Goal: Task Accomplishment & Management: Manage account settings

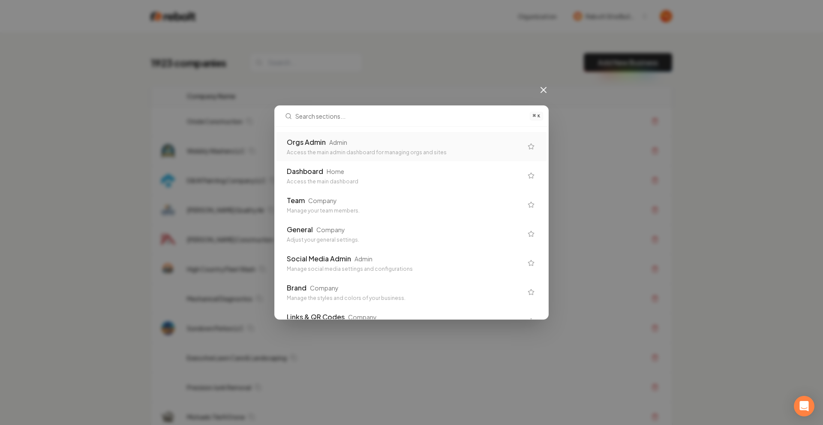
click at [353, 145] on div "Orgs Admin Admin" at bounding box center [405, 142] width 236 height 10
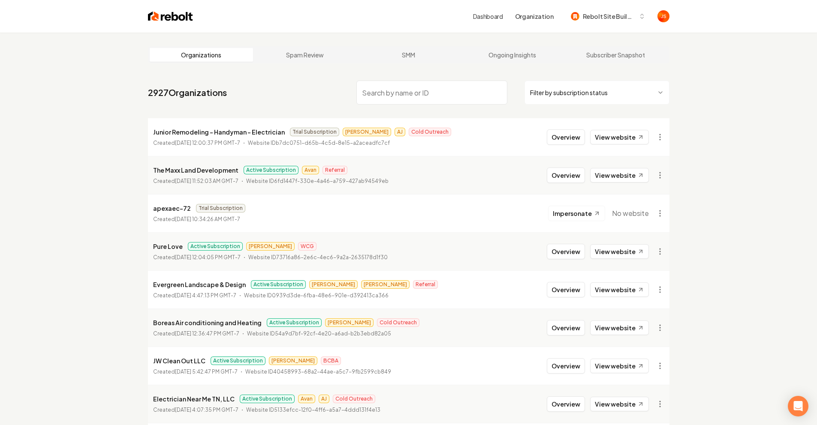
click at [537, 90] on html "Dashboard Organization Rebolt Site Builder Organizations Spam Review SMM Ongoin…" at bounding box center [408, 212] width 817 height 425
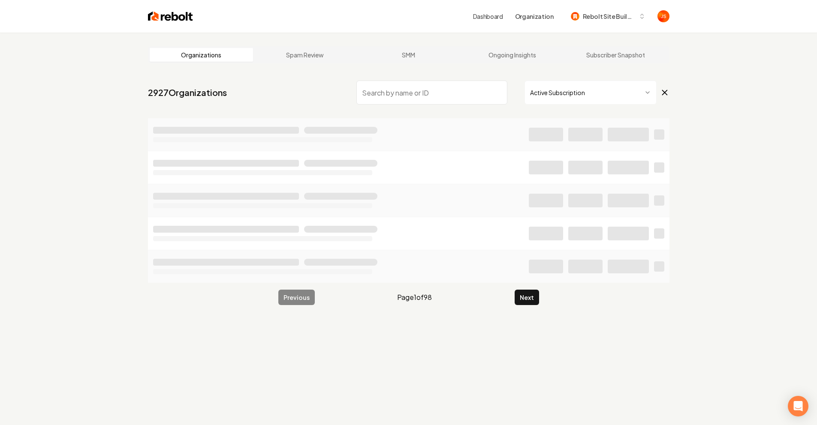
click at [457, 99] on input "search" at bounding box center [431, 93] width 151 height 24
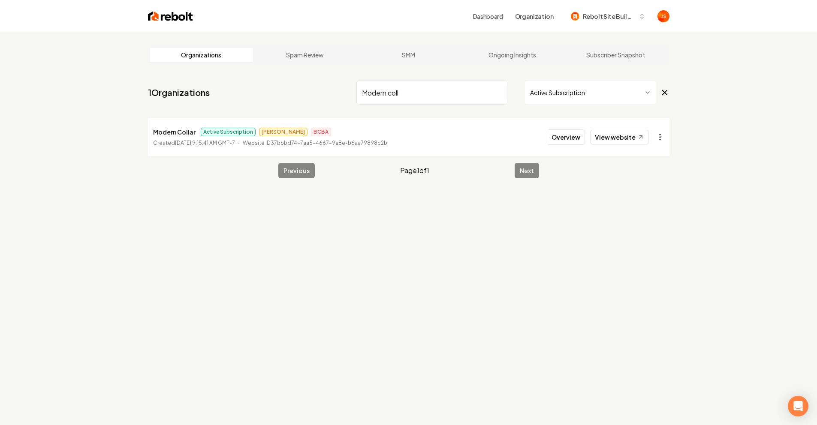
type input "Modern coll"
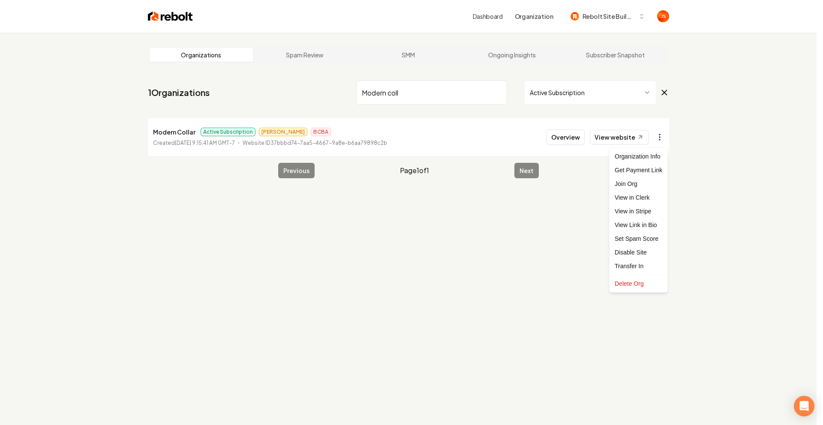
click at [662, 134] on html "Dashboard Organization Rebolt Site Builder Organizations Spam Review SMM Ongoin…" at bounding box center [411, 212] width 823 height 425
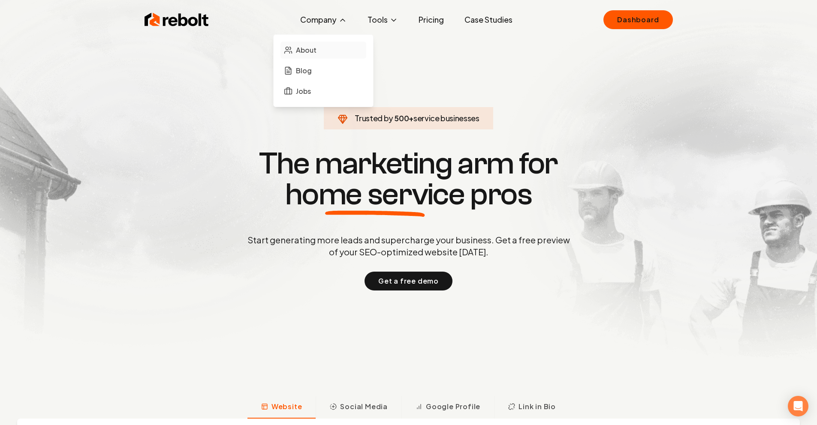
click at [315, 47] on span "About" at bounding box center [306, 50] width 21 height 10
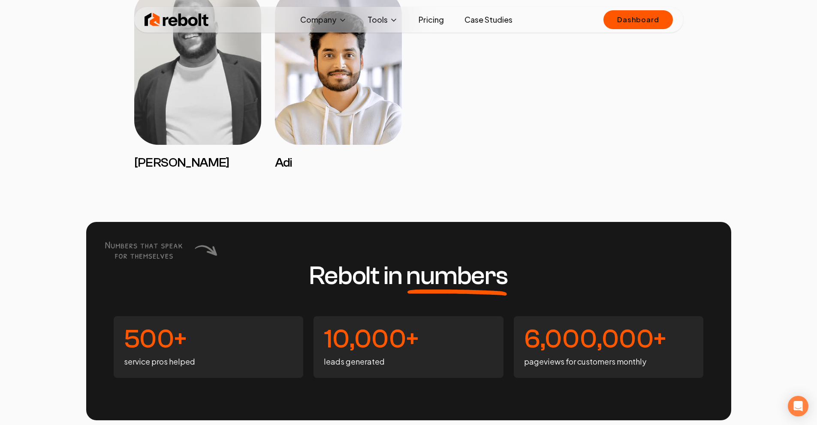
scroll to position [834, 0]
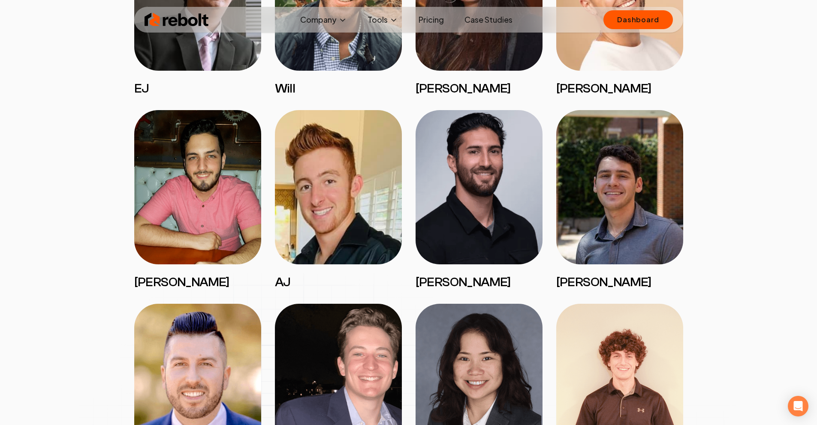
click at [493, 22] on link "Case Studies" at bounding box center [488, 19] width 62 height 17
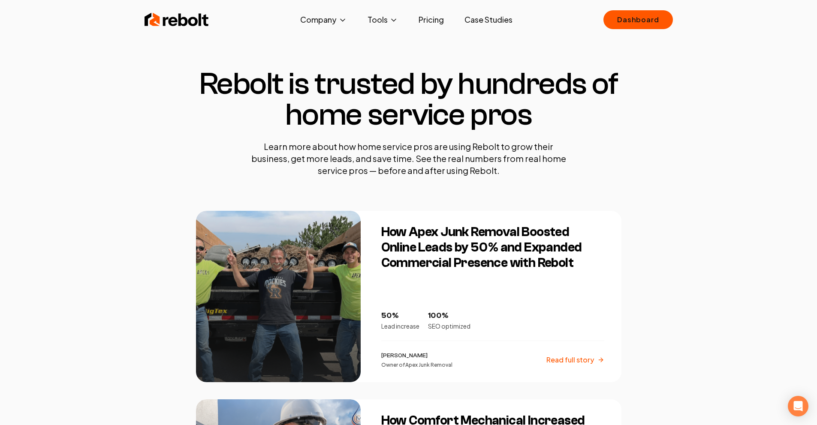
click at [425, 22] on link "Pricing" at bounding box center [431, 19] width 39 height 17
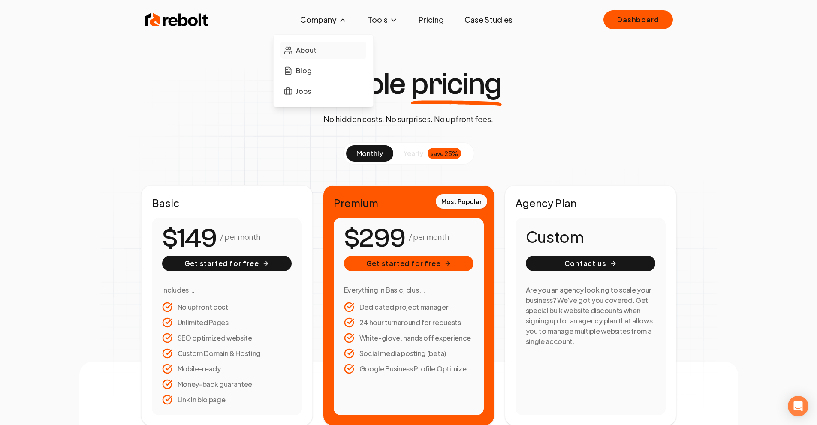
click at [310, 56] on link "About" at bounding box center [323, 50] width 86 height 17
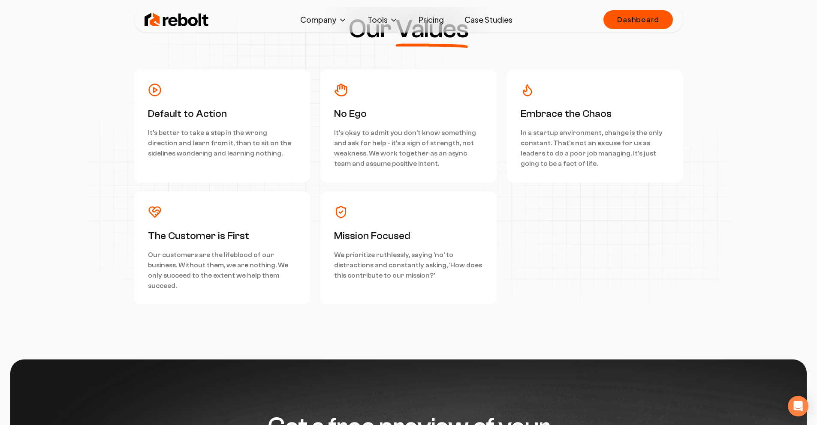
scroll to position [2126, 0]
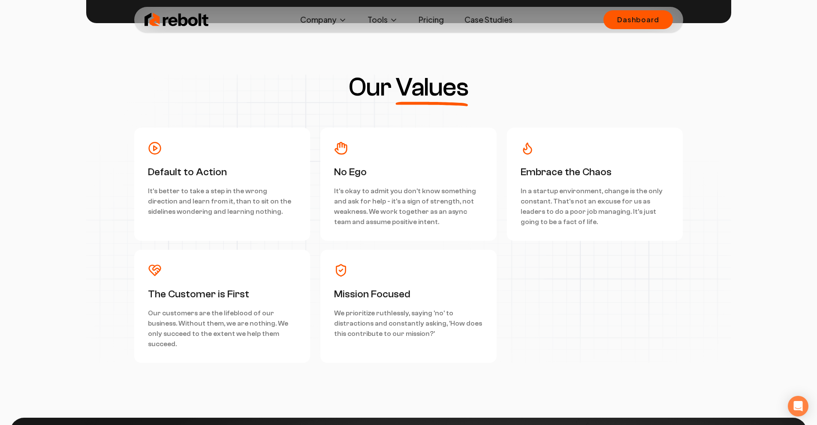
click at [150, 199] on p "It's better to take a step in the wrong direction and learn from it, than to si…" at bounding box center [222, 201] width 149 height 31
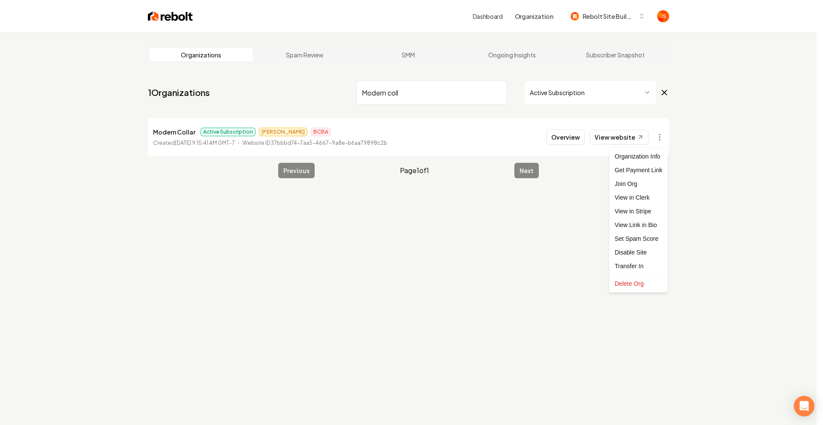
click at [464, 91] on html "Dashboard Organization Rebolt Site Builder Organizations Spam Review SMM Ongoin…" at bounding box center [411, 212] width 823 height 425
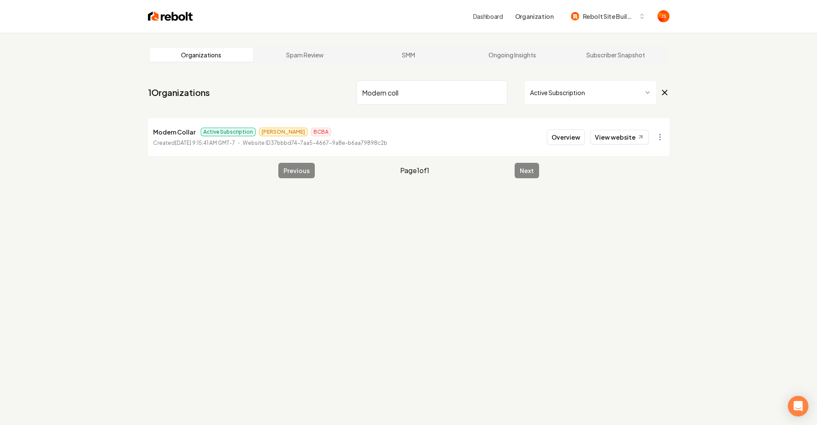
click at [514, 89] on div "Modern coll Active Subscription" at bounding box center [512, 93] width 313 height 24
click at [501, 89] on input "Modern coll" at bounding box center [431, 93] width 151 height 24
click at [499, 91] on input "Modern coll" at bounding box center [431, 93] width 151 height 24
type input "Awash"
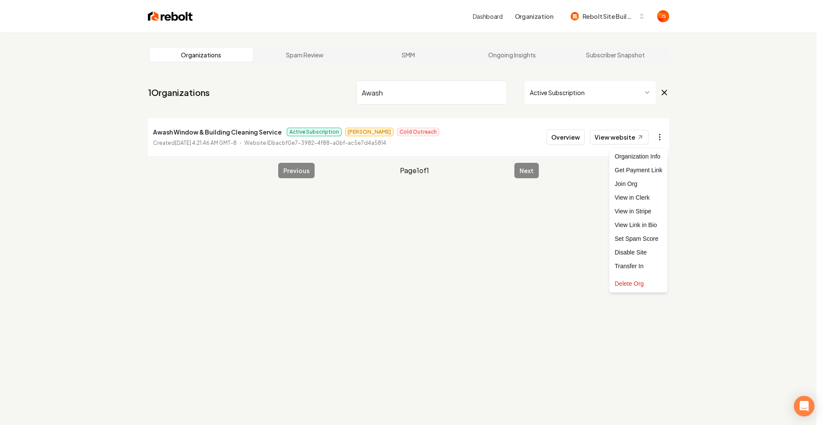
click at [658, 138] on html "Dashboard Organization Rebolt Site Builder Organizations Spam Review SMM Ongoin…" at bounding box center [411, 212] width 823 height 425
click at [644, 213] on link "View in Stripe" at bounding box center [638, 211] width 54 height 14
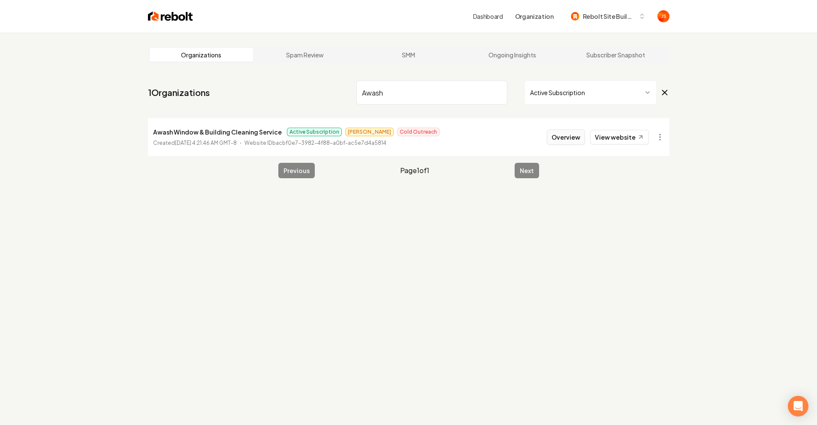
click at [553, 138] on button "Overview" at bounding box center [566, 136] width 38 height 15
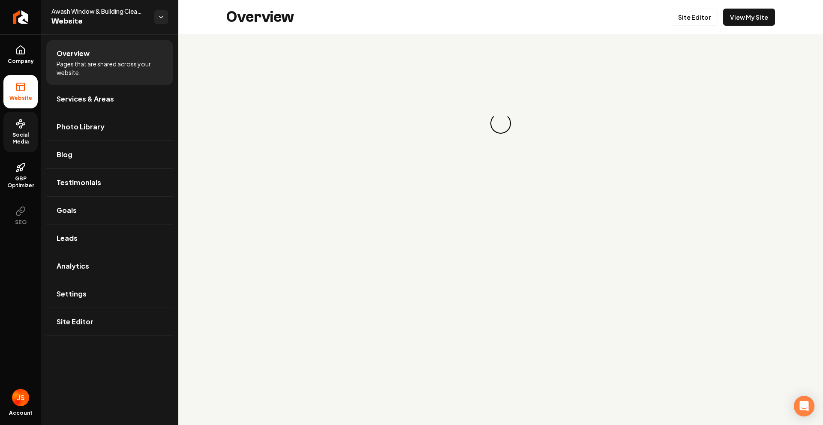
click at [26, 134] on span "Social Media" at bounding box center [20, 139] width 34 height 14
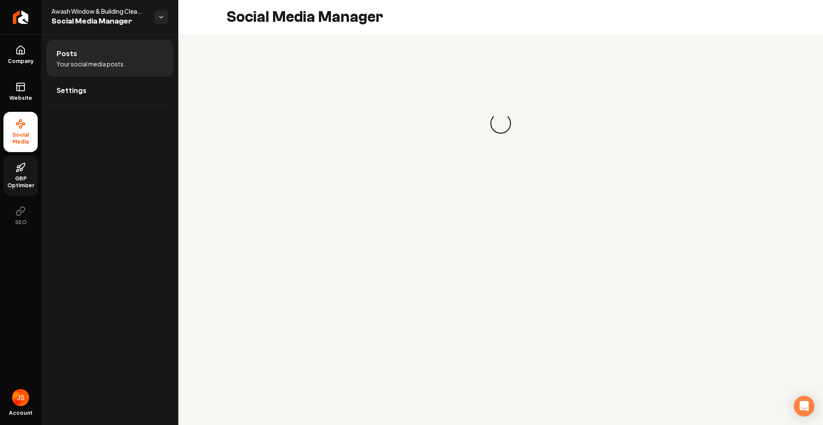
click at [19, 163] on icon at bounding box center [20, 167] width 10 height 10
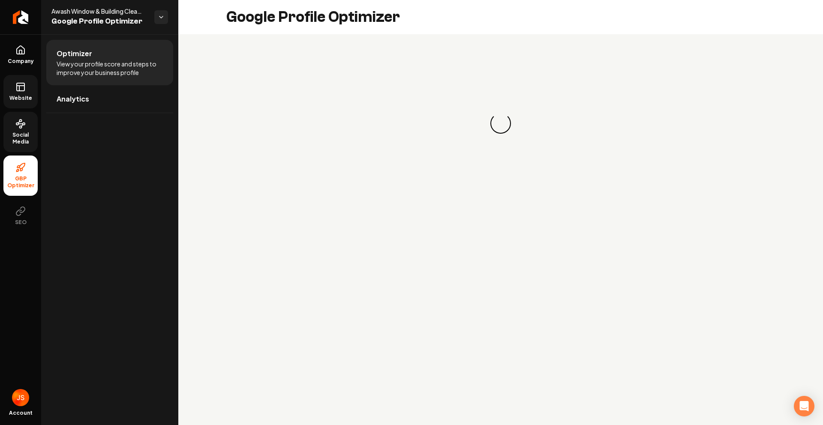
click at [21, 100] on span "Website" at bounding box center [21, 98] width 30 height 7
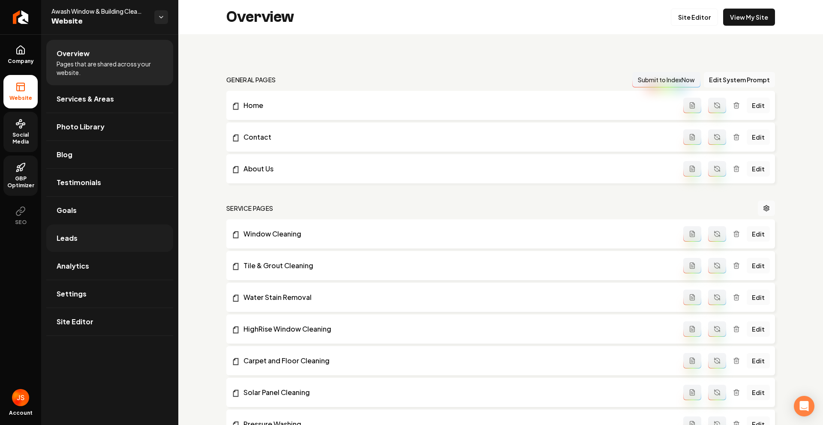
click at [81, 231] on link "Leads" at bounding box center [109, 238] width 127 height 27
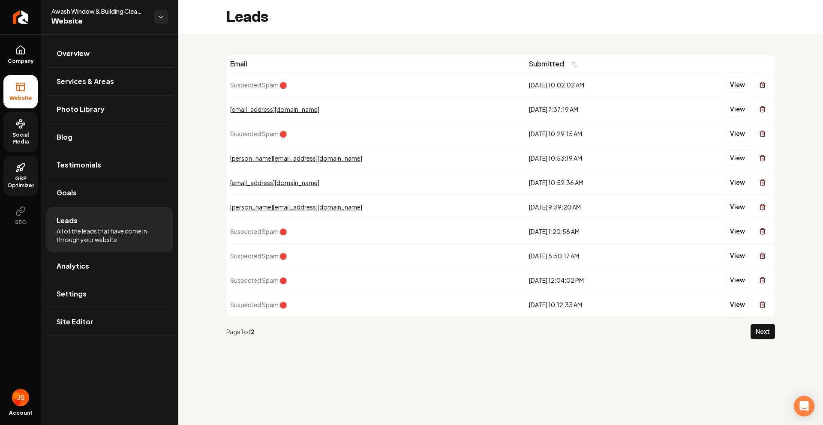
click at [268, 109] on div "jzellers@mmnational.com" at bounding box center [376, 109] width 292 height 9
click at [299, 112] on div "jzellers@mmnational.com" at bounding box center [376, 109] width 292 height 9
click at [741, 111] on button "View" at bounding box center [737, 109] width 26 height 15
click at [739, 159] on button "View" at bounding box center [737, 157] width 26 height 15
click at [10, 43] on link "Company" at bounding box center [20, 54] width 34 height 33
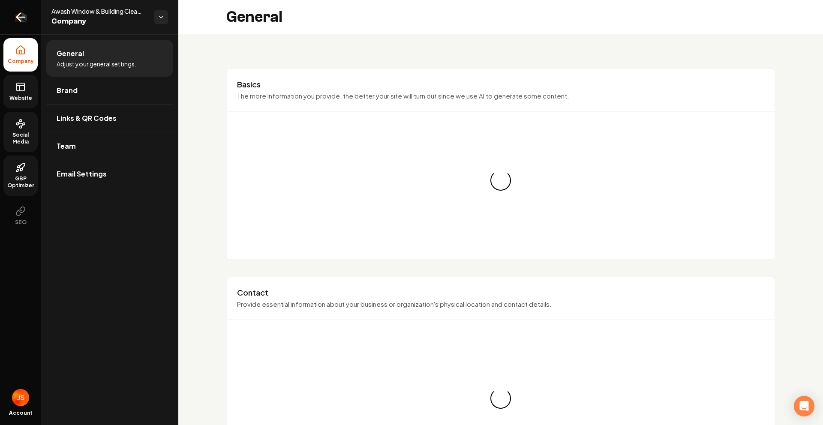
click at [13, 27] on link "Return to dashboard" at bounding box center [20, 17] width 41 height 34
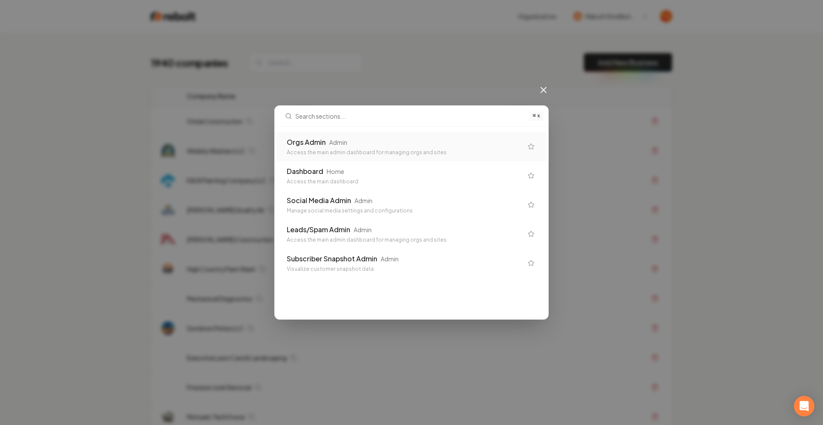
click at [330, 147] on div "Orgs Admin Admin" at bounding box center [405, 142] width 236 height 10
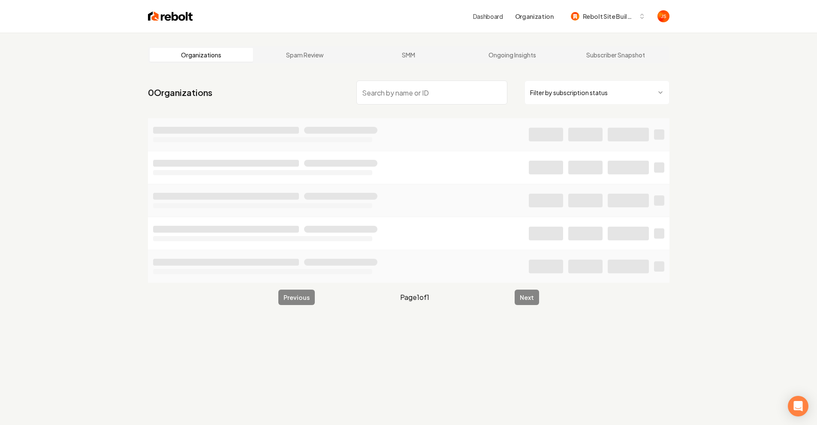
click at [579, 88] on html "Dashboard Organization Rebolt Site Builder Organizations Spam Review SMM Ongoin…" at bounding box center [408, 212] width 817 height 425
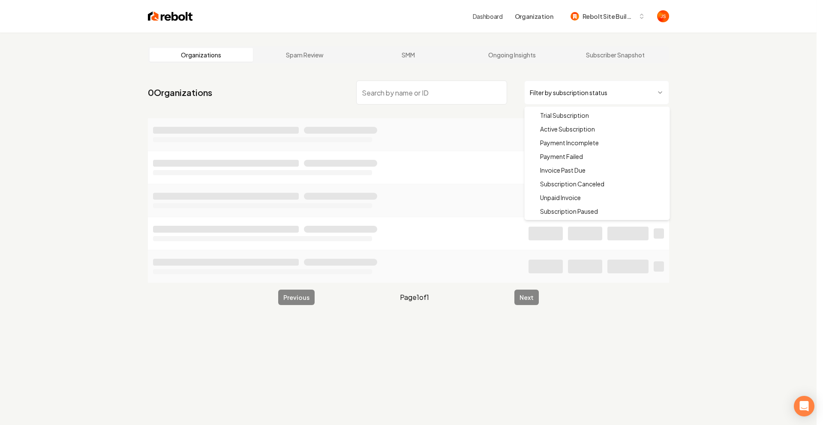
drag, startPoint x: 561, startPoint y: 128, endPoint x: 478, endPoint y: 111, distance: 83.9
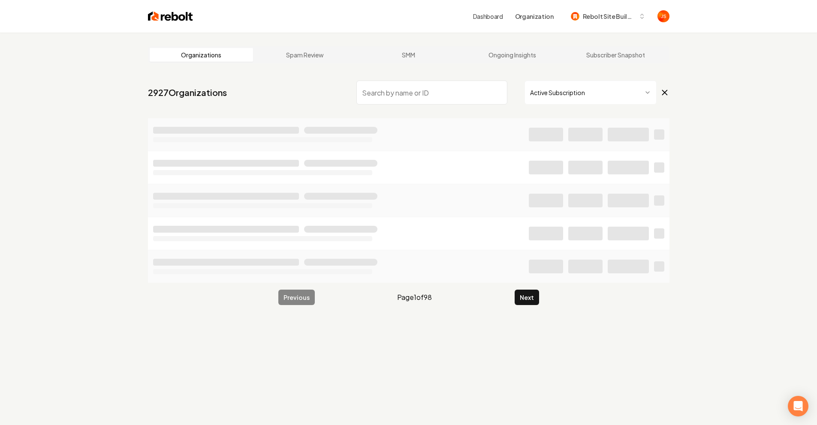
click at [437, 95] on input "search" at bounding box center [431, 93] width 151 height 24
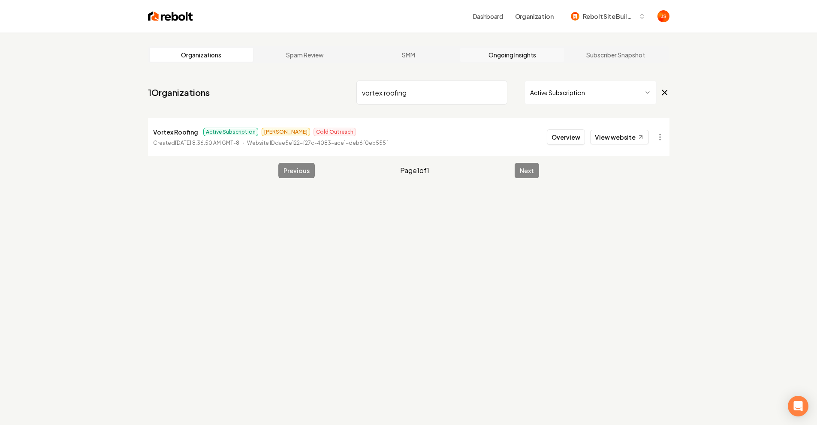
type input "vortex roofing"
click at [531, 51] on link "Ongoing Insights" at bounding box center [512, 55] width 104 height 14
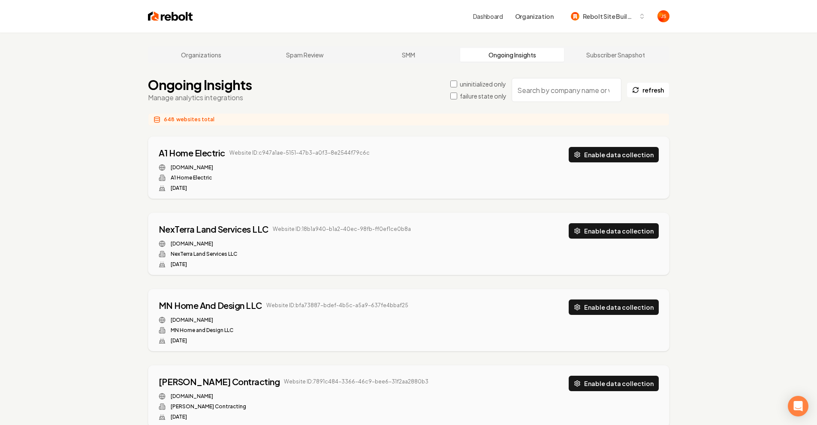
click at [530, 92] on input "search" at bounding box center [566, 90] width 110 height 24
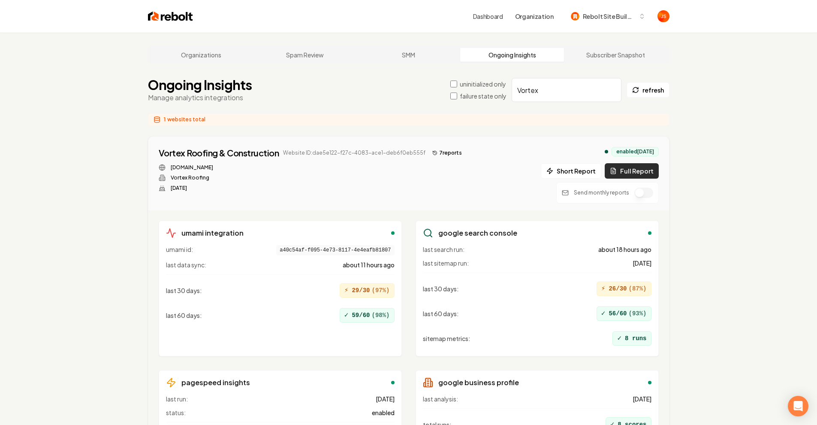
type input "Vortex"
click at [615, 171] on icon at bounding box center [613, 171] width 7 height 7
click at [433, 151] on button "8 report s" at bounding box center [447, 153] width 36 height 10
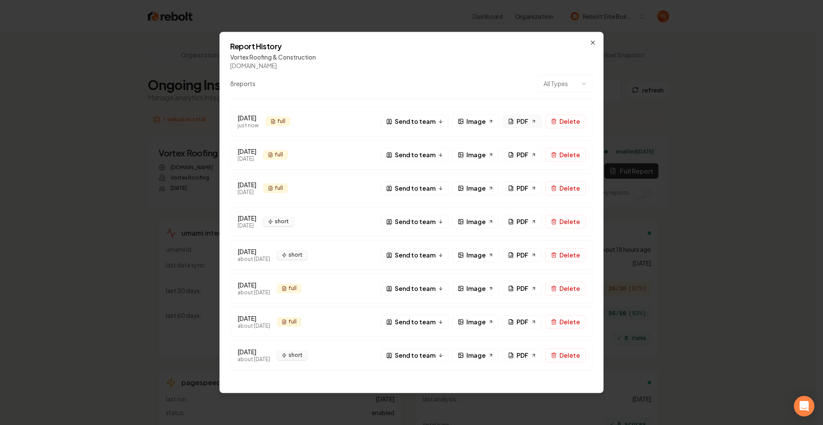
click at [520, 120] on span "PDF" at bounding box center [523, 121] width 12 height 9
click at [595, 44] on icon "button" at bounding box center [592, 42] width 7 height 7
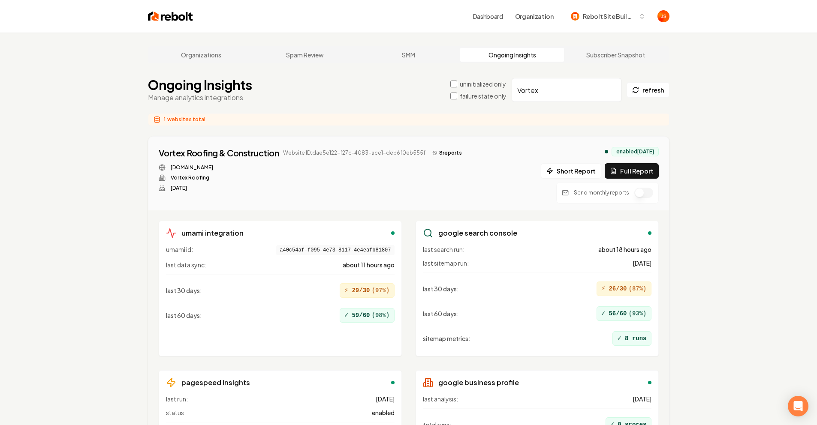
click at [529, 91] on input "Vortex" at bounding box center [566, 90] width 110 height 24
type input "Pro Circuit"
click at [641, 173] on button "Full Report" at bounding box center [631, 170] width 54 height 15
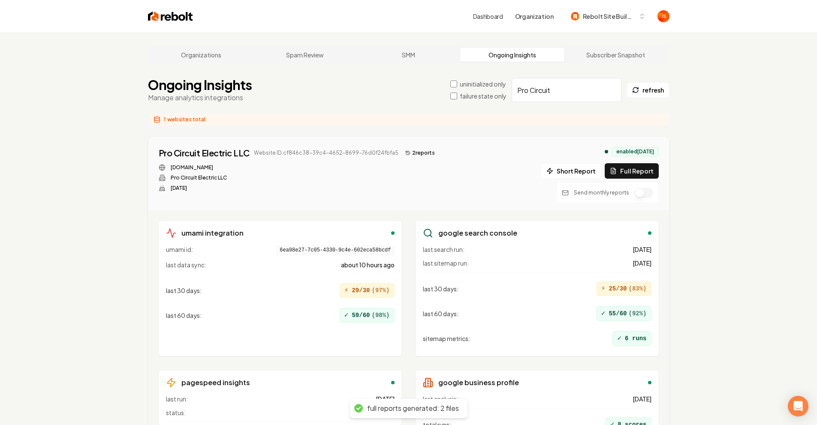
click at [416, 152] on button "2 report s" at bounding box center [420, 153] width 36 height 10
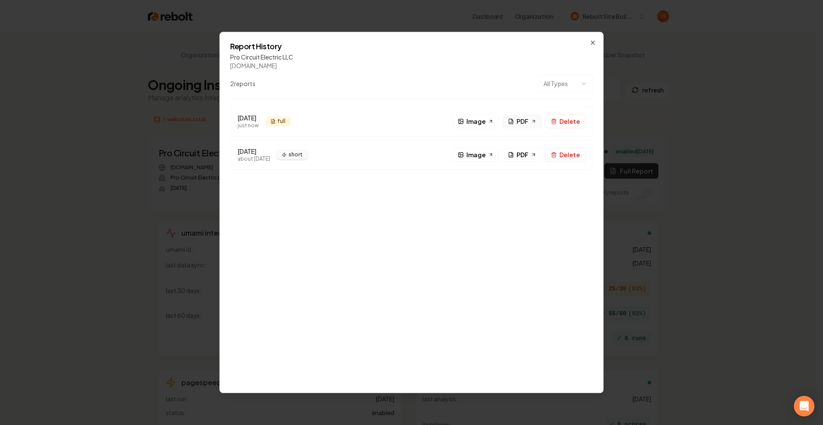
click at [520, 126] on link "PDF" at bounding box center [521, 121] width 39 height 14
click at [590, 42] on icon "button" at bounding box center [592, 42] width 7 height 7
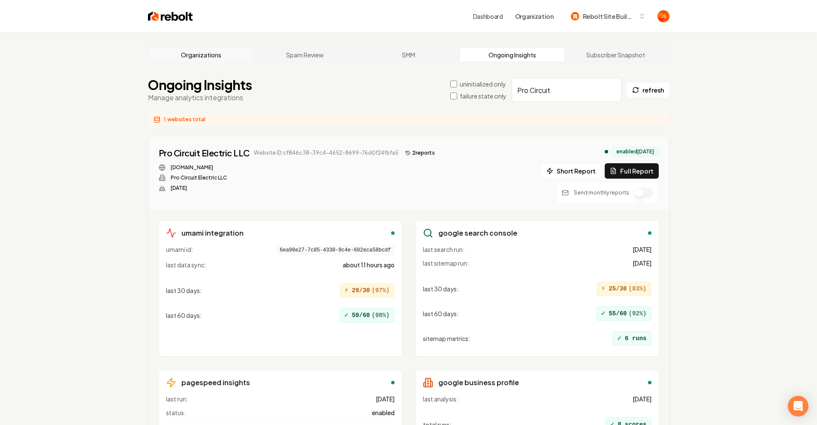
click at [195, 49] on link "Organizations" at bounding box center [202, 55] width 104 height 14
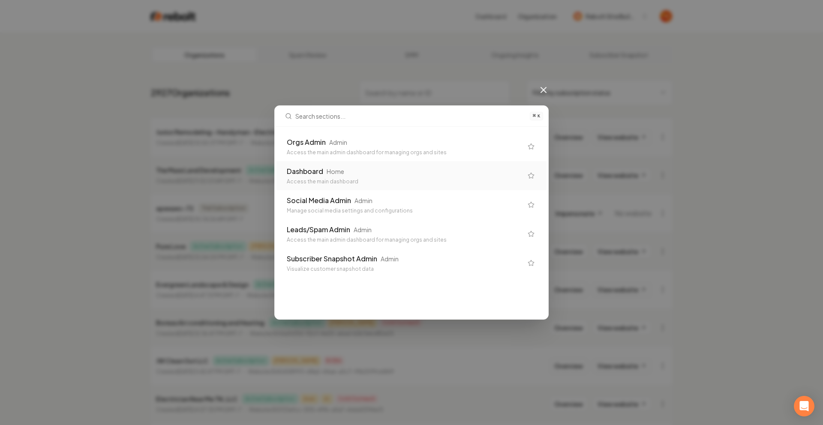
click at [337, 174] on div "Home" at bounding box center [336, 171] width 18 height 9
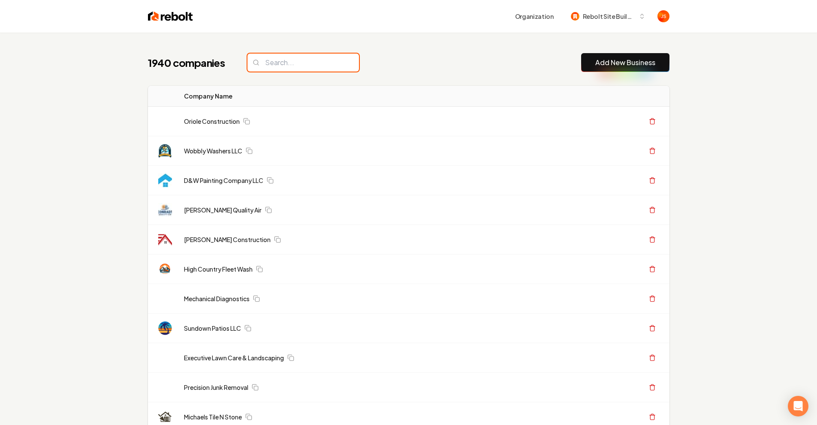
click at [285, 67] on input "search" at bounding box center [302, 63] width 111 height 18
click at [285, 62] on input "search" at bounding box center [302, 63] width 111 height 18
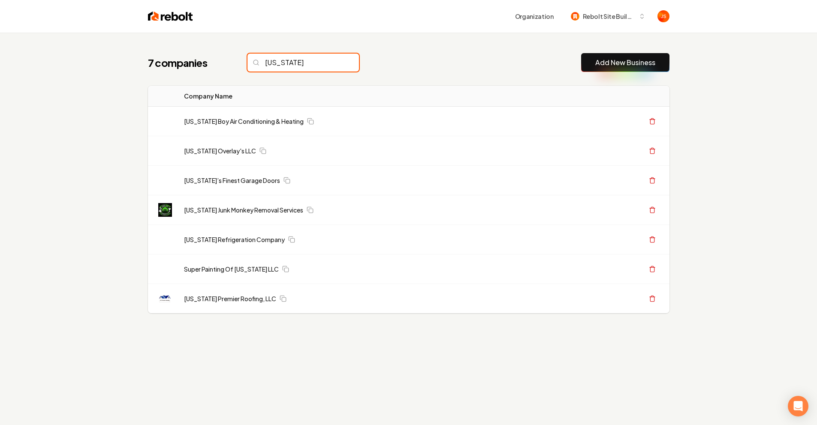
type input "arizona"
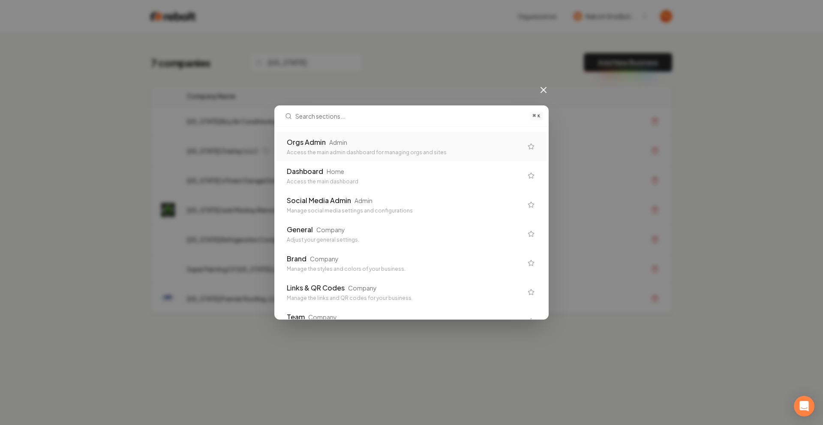
click at [319, 135] on div "Orgs Admin Admin Access the main admin dashboard for managing orgs and sites" at bounding box center [411, 146] width 270 height 29
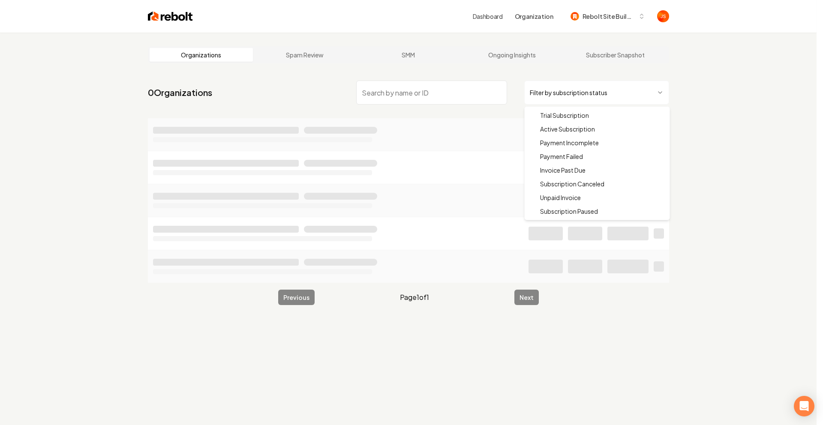
click at [602, 91] on html "Dashboard Organization Rebolt Site Builder Organizations Spam Review SMM Ongoin…" at bounding box center [411, 212] width 823 height 425
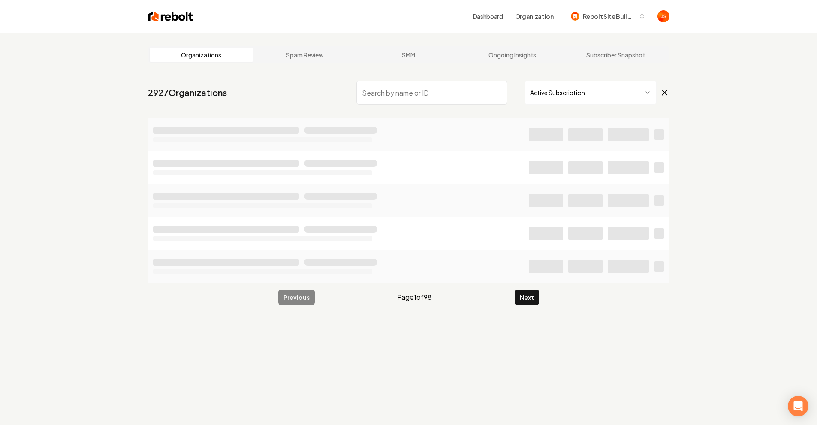
click at [455, 94] on input "search" at bounding box center [431, 93] width 151 height 24
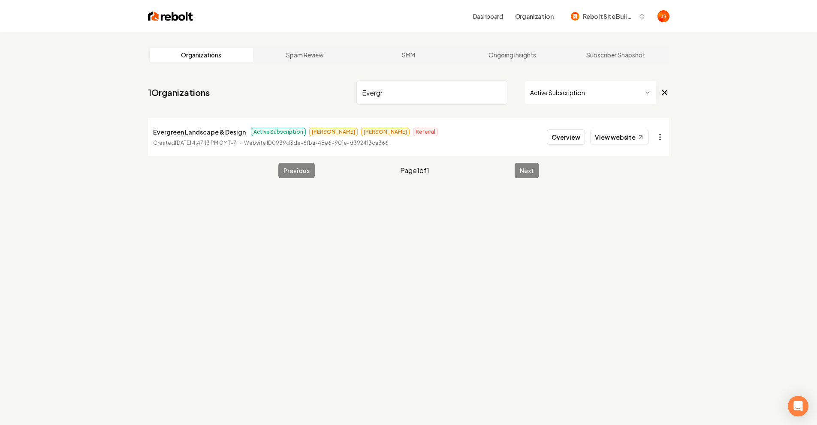
type input "Evergr"
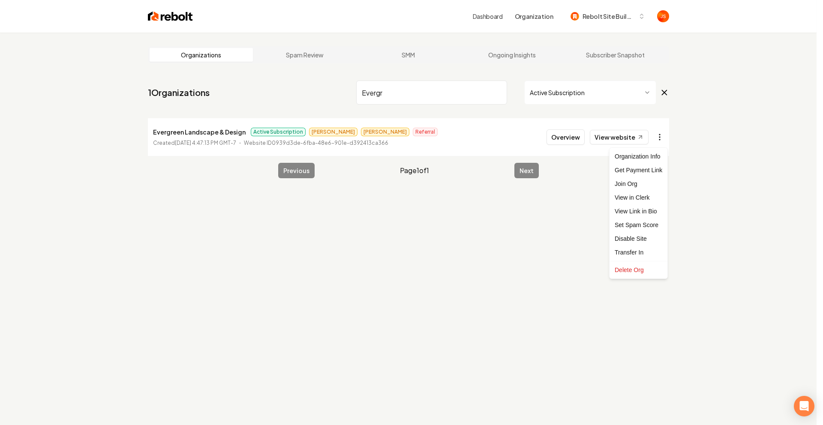
click at [664, 133] on html "Dashboard Organization Rebolt Site Builder Organizations Spam Review SMM Ongoin…" at bounding box center [411, 212] width 823 height 425
click at [684, 140] on html "Dashboard Organization Rebolt Site Builder Organizations Spam Review SMM Ongoin…" at bounding box center [411, 212] width 823 height 425
click at [665, 135] on html "Dashboard Organization Rebolt Site Builder Organizations Spam Review SMM Ongoin…" at bounding box center [408, 212] width 817 height 425
click at [635, 185] on div "Join Org" at bounding box center [638, 184] width 54 height 14
click at [661, 135] on html "Dashboard Organization Rebolt Site Builder Organizations Spam Review SMM Ongoin…" at bounding box center [411, 212] width 823 height 425
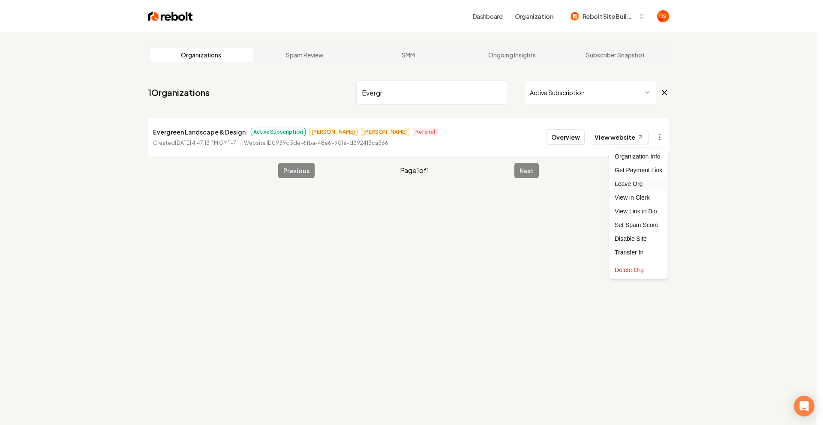
click at [639, 183] on div "Leave Org" at bounding box center [638, 184] width 54 height 14
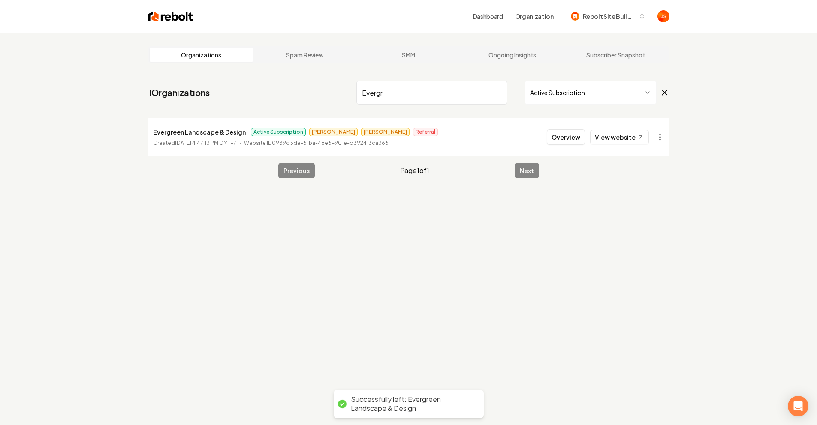
click at [661, 134] on html "Dashboard Organization Rebolt Site Builder Organizations Spam Review SMM Ongoin…" at bounding box center [408, 212] width 817 height 425
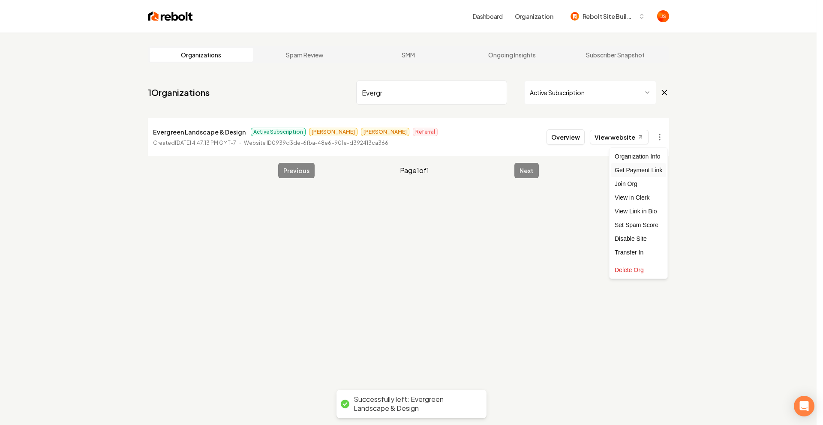
click at [648, 166] on div "Get Payment Link" at bounding box center [638, 170] width 54 height 14
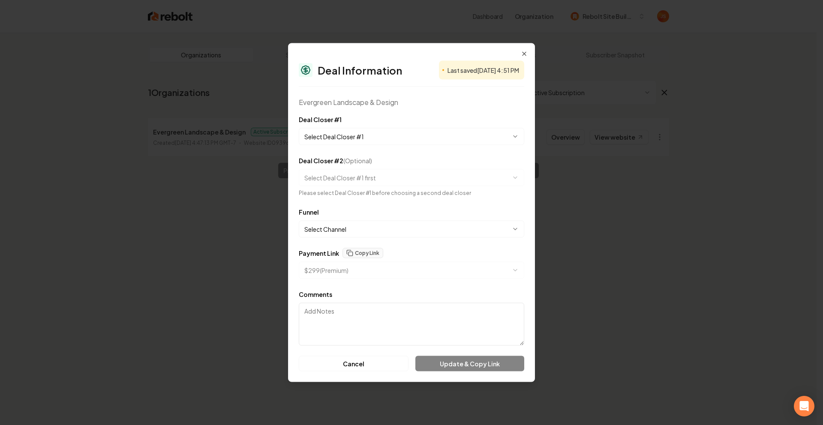
select select "**********"
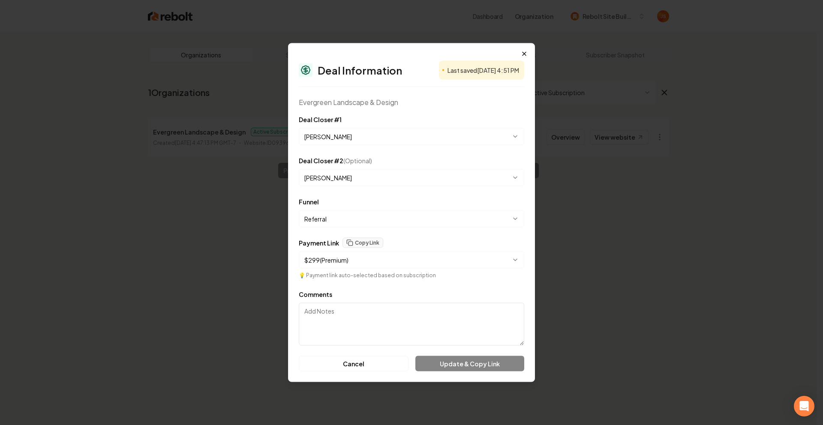
click at [524, 57] on icon "button" at bounding box center [524, 54] width 7 height 7
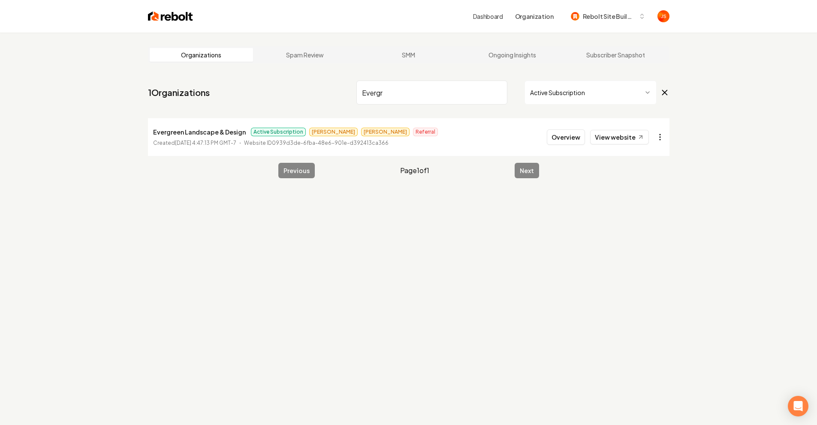
click at [655, 137] on html "Dashboard Organization Rebolt Site Builder Organizations Spam Review SMM Ongoin…" at bounding box center [408, 212] width 817 height 425
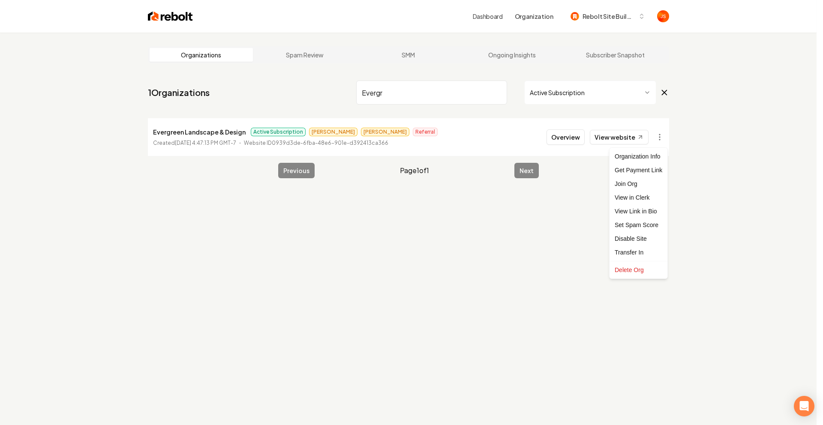
click at [204, 130] on html "Dashboard Organization Rebolt Site Builder Organizations Spam Review SMM Ongoin…" at bounding box center [411, 212] width 823 height 425
click at [204, 130] on p "Evergreen Landscape & Design" at bounding box center [199, 132] width 93 height 10
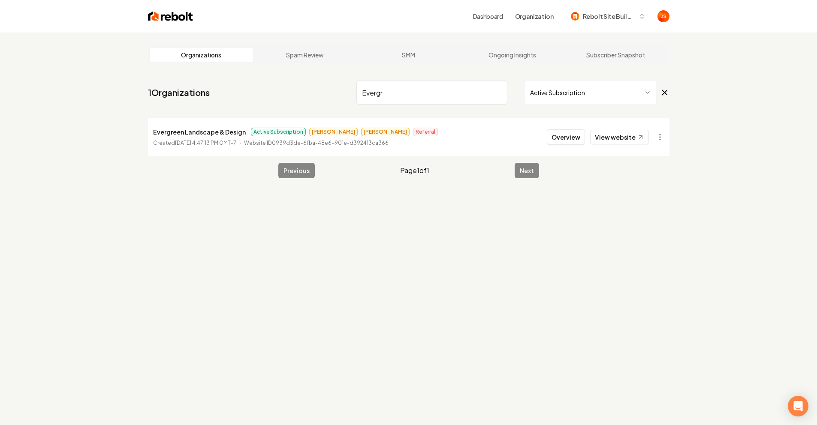
click at [236, 132] on p "Evergreen Landscape & Design" at bounding box center [199, 132] width 93 height 10
drag, startPoint x: 245, startPoint y: 133, endPoint x: 150, endPoint y: 134, distance: 95.2
click at [150, 134] on li "Evergreen Landscape & Design Active Subscription Matthew James Referral Created…" at bounding box center [408, 137] width 521 height 38
copy p "Evergreen Landscape & Design"
click at [243, 93] on nav "1 Organizations Evergr Active Subscription" at bounding box center [408, 96] width 521 height 38
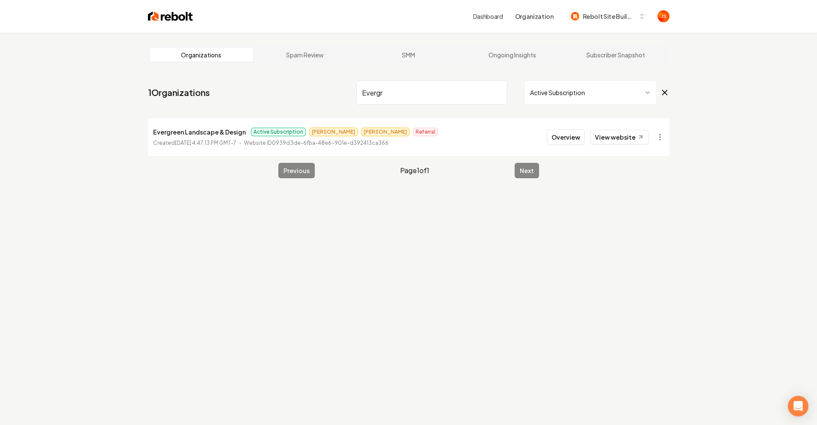
drag, startPoint x: 514, startPoint y: 98, endPoint x: 503, endPoint y: 94, distance: 11.0
click at [513, 98] on div "Evergr Active Subscription" at bounding box center [512, 93] width 313 height 24
click at [499, 93] on input "Evergr" at bounding box center [431, 93] width 151 height 24
click at [497, 92] on input "Evergr" at bounding box center [431, 93] width 151 height 24
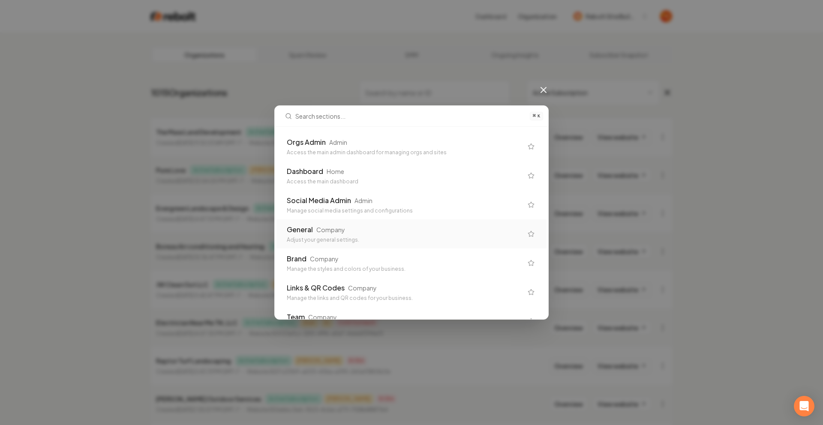
click at [415, 237] on div "Adjust your general settings." at bounding box center [405, 240] width 236 height 7
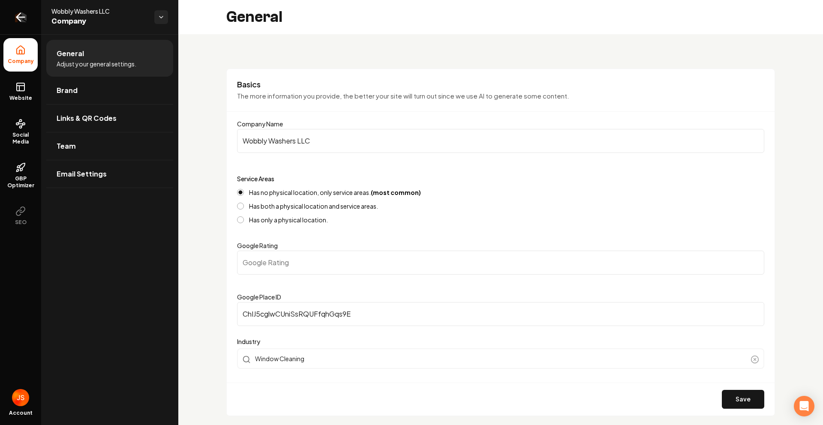
click at [32, 20] on link "Return to dashboard" at bounding box center [20, 17] width 41 height 34
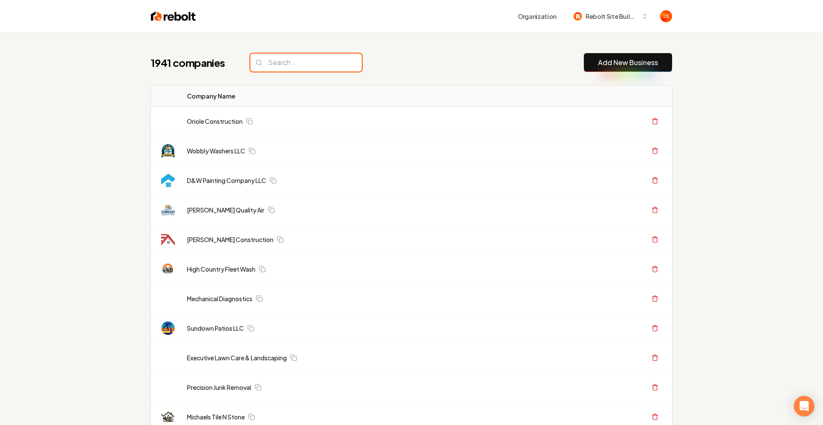
click at [310, 68] on input "search" at bounding box center [305, 63] width 111 height 18
click at [306, 61] on input "search" at bounding box center [305, 63] width 111 height 18
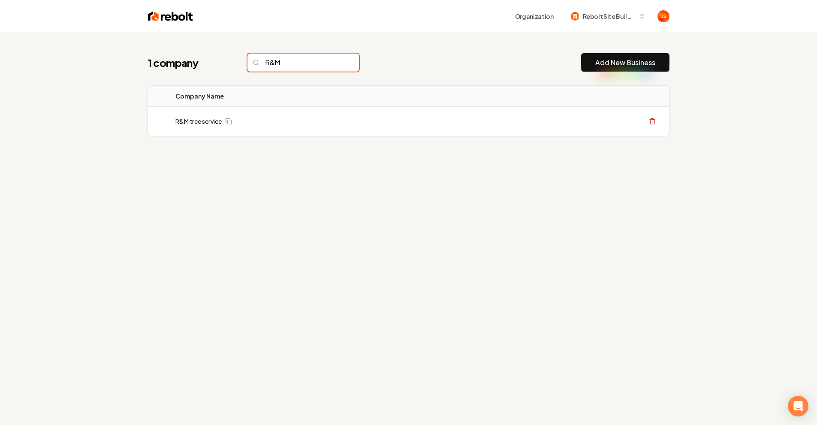
type input "R&M"
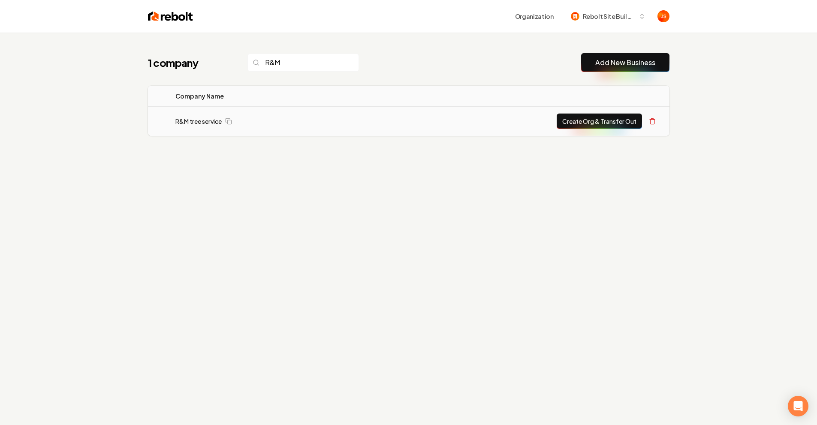
click at [202, 129] on td "R&M tree service" at bounding box center [260, 122] width 184 height 30
click at [201, 123] on link "R&M tree service" at bounding box center [198, 121] width 46 height 9
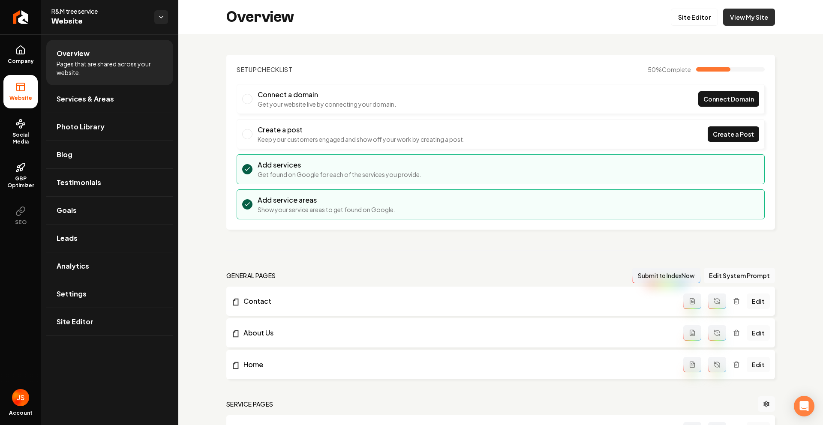
click at [734, 21] on link "View My Site" at bounding box center [749, 17] width 52 height 17
click at [23, 21] on icon "Return to dashboard" at bounding box center [21, 17] width 14 height 14
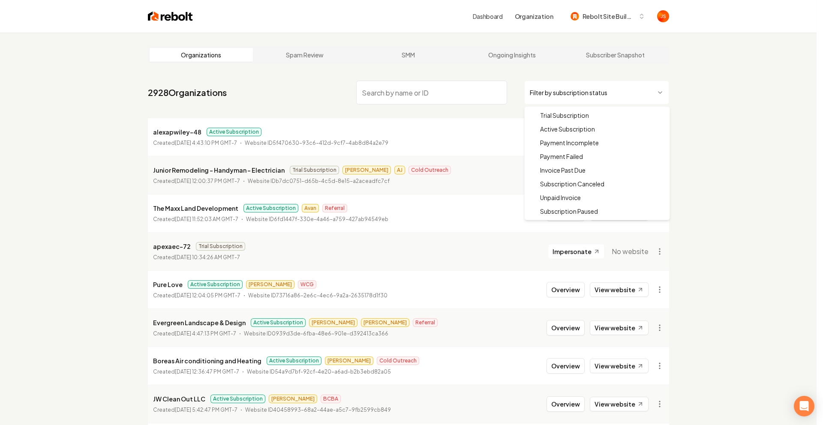
click at [604, 95] on html "Dashboard Organization Rebolt Site Builder Organizations Spam Review SMM Ongoin…" at bounding box center [411, 212] width 823 height 425
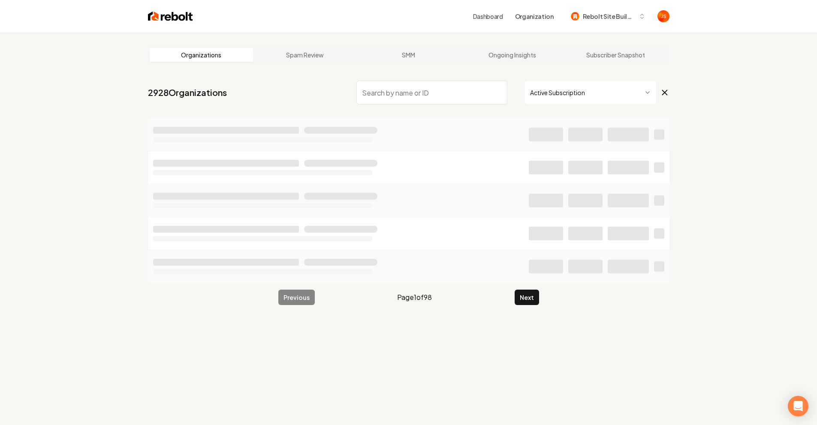
click at [469, 93] on input "search" at bounding box center [431, 93] width 151 height 24
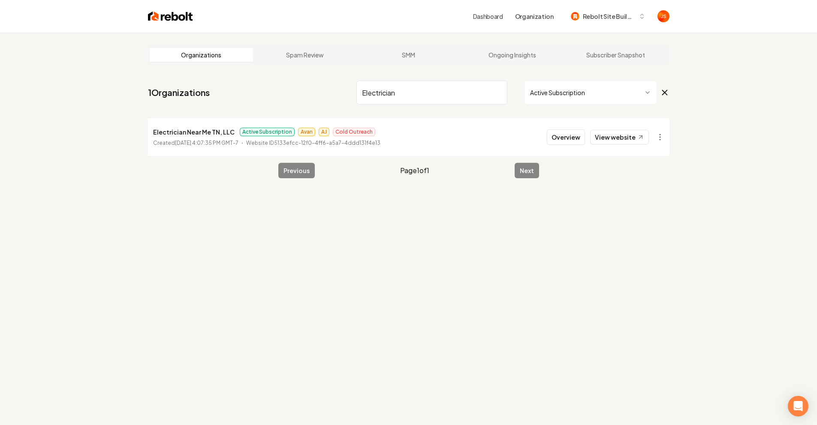
click at [437, 89] on input "Electrician" at bounding box center [431, 93] width 151 height 24
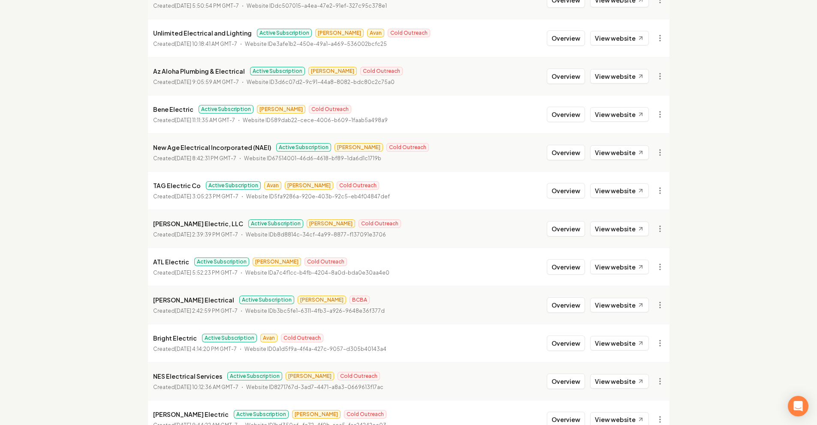
scroll to position [558, 0]
type input "Electric"
click at [611, 119] on link "View website" at bounding box center [619, 113] width 59 height 15
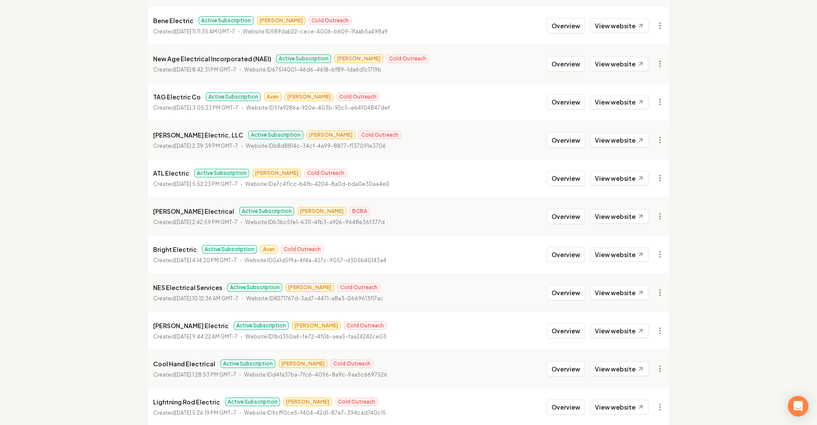
scroll to position [737, 0]
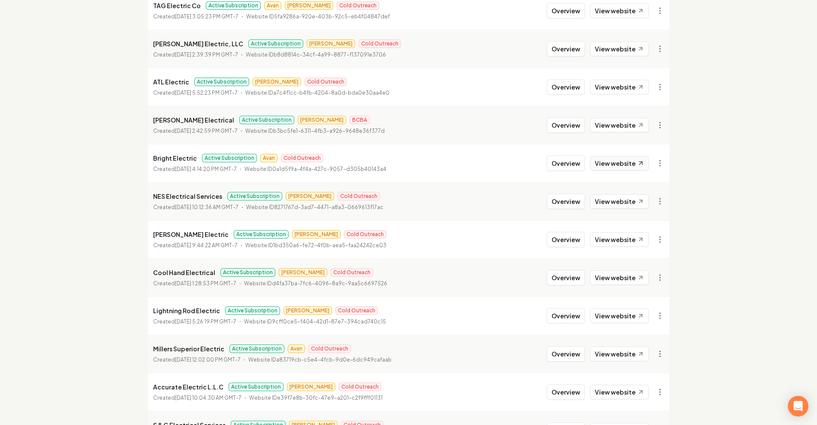
click at [613, 158] on link "View website" at bounding box center [619, 163] width 59 height 15
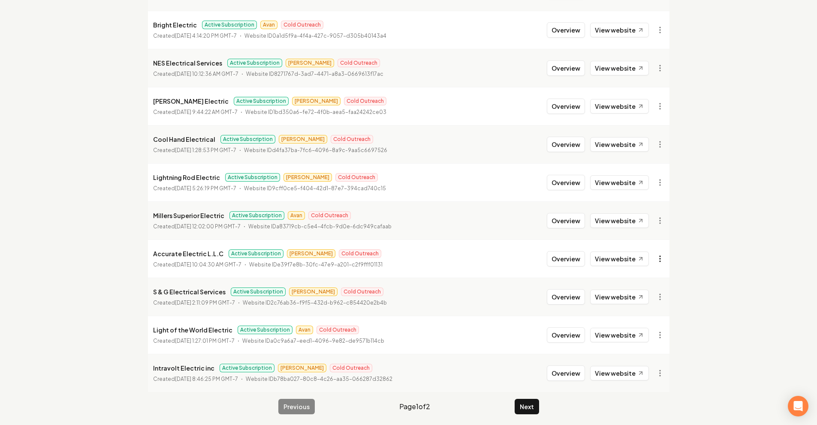
scroll to position [873, 0]
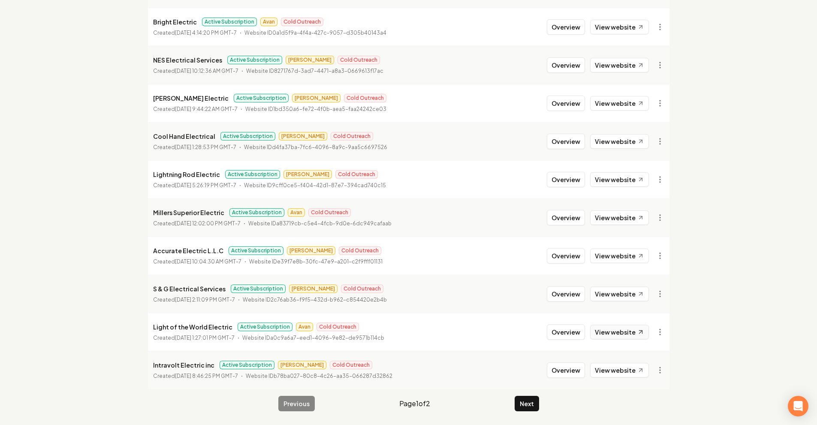
click at [613, 328] on link "View website" at bounding box center [619, 332] width 59 height 15
click at [529, 403] on button "Next" at bounding box center [526, 403] width 24 height 15
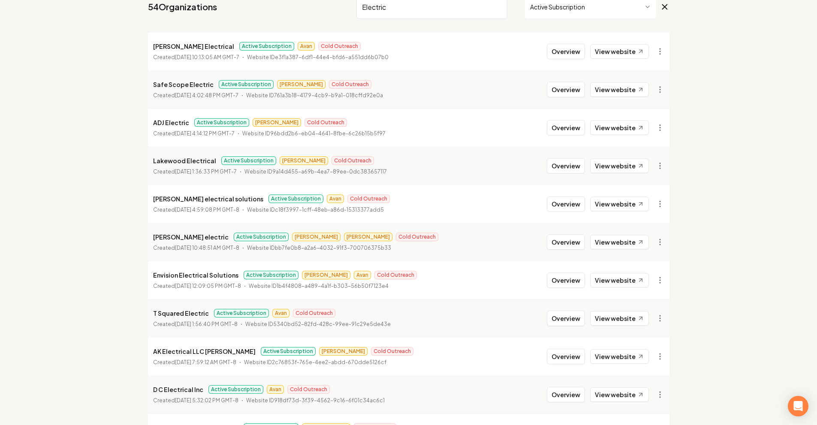
scroll to position [84, 0]
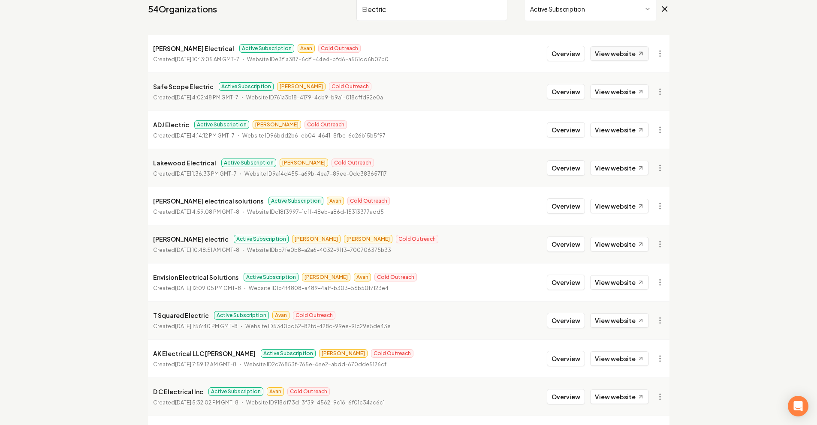
click at [631, 48] on link "View website" at bounding box center [619, 53] width 59 height 15
click at [610, 315] on link "View website" at bounding box center [619, 320] width 59 height 15
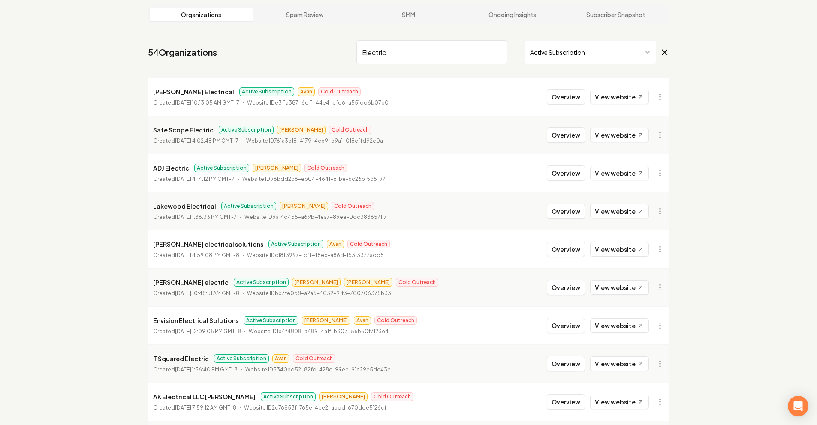
scroll to position [0, 0]
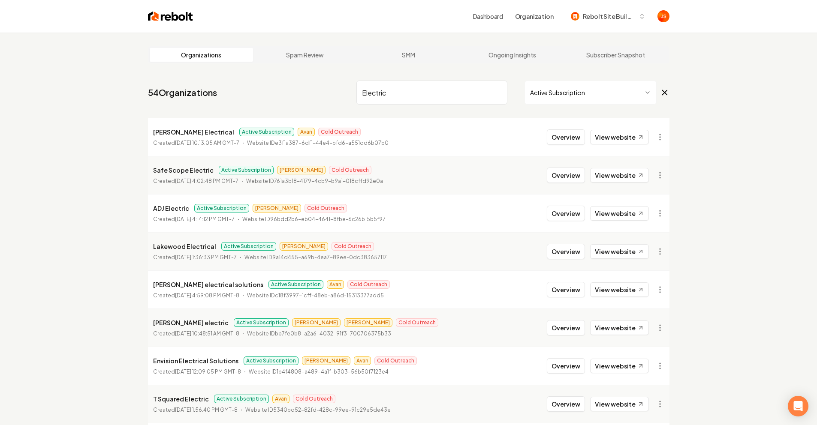
click at [472, 89] on input "Electric" at bounding box center [431, 93] width 151 height 24
click at [502, 93] on input "Electric" at bounding box center [431, 93] width 151 height 24
click at [495, 91] on input "Electric" at bounding box center [431, 93] width 151 height 24
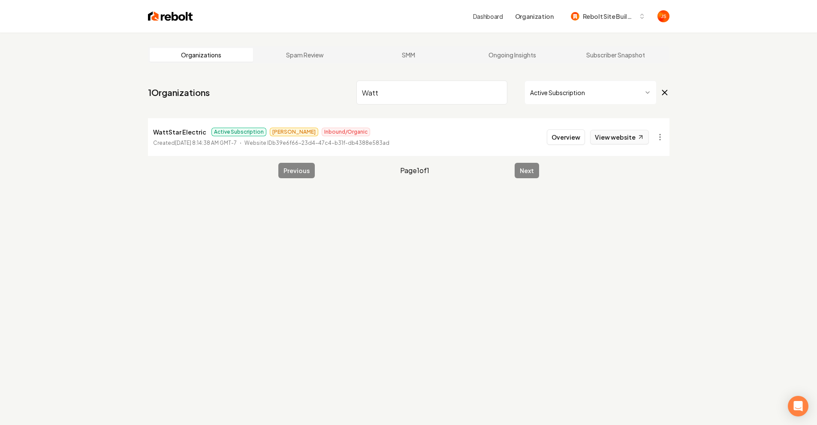
type input "Watt"
click at [610, 137] on link "View website" at bounding box center [619, 137] width 59 height 15
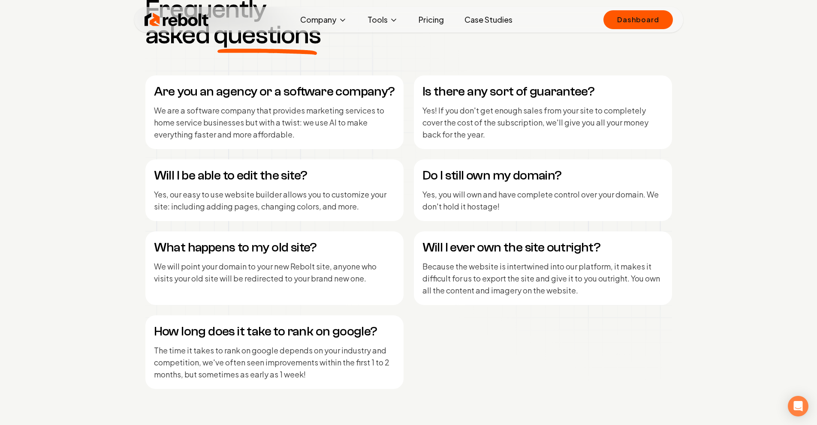
scroll to position [4147, 0]
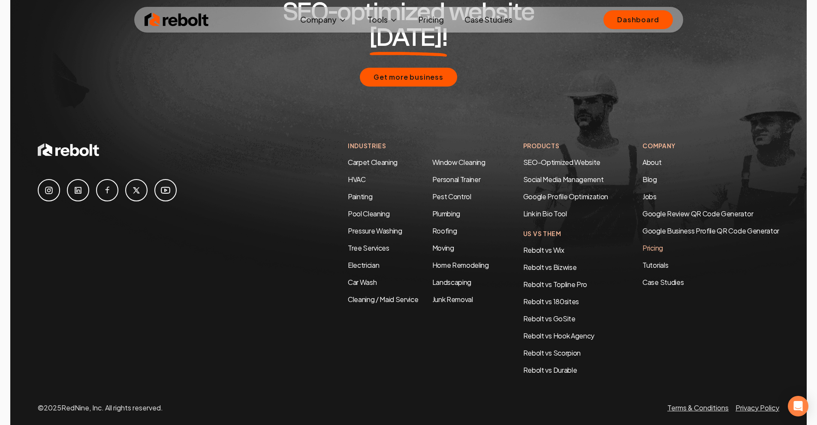
click at [658, 243] on link "Pricing" at bounding box center [710, 248] width 137 height 10
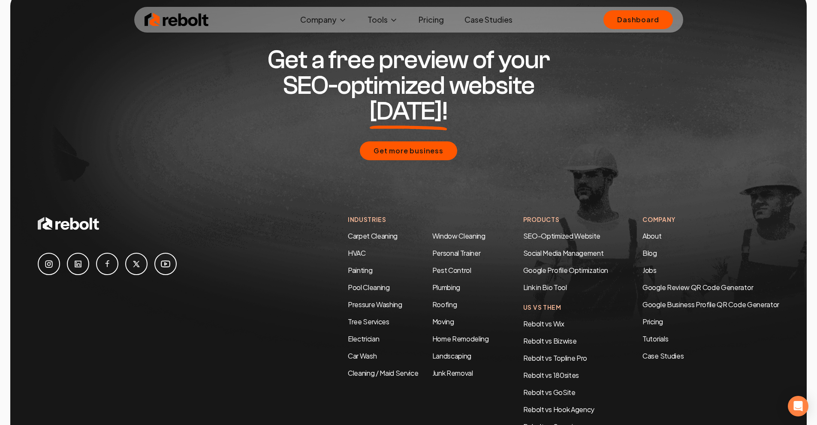
scroll to position [1578, 0]
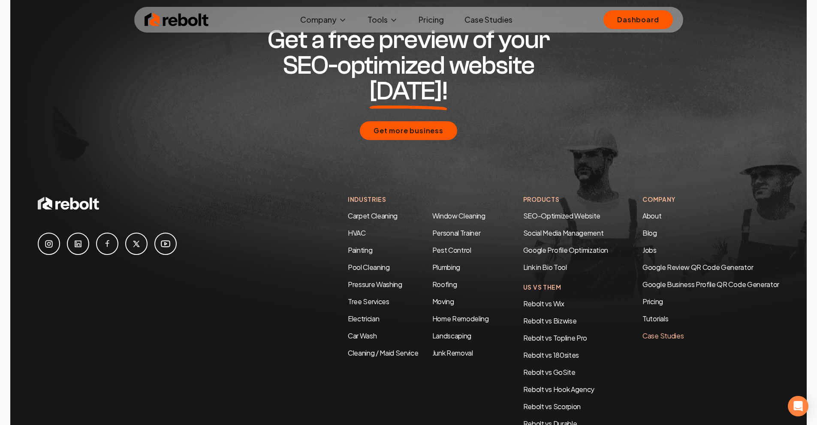
click at [669, 331] on link "Case Studies" at bounding box center [710, 336] width 137 height 10
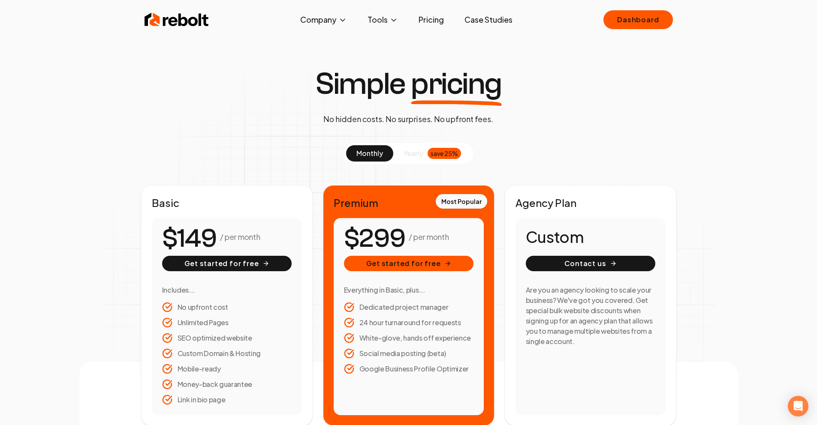
scroll to position [0, 0]
click at [487, 18] on link "Case Studies" at bounding box center [488, 19] width 62 height 17
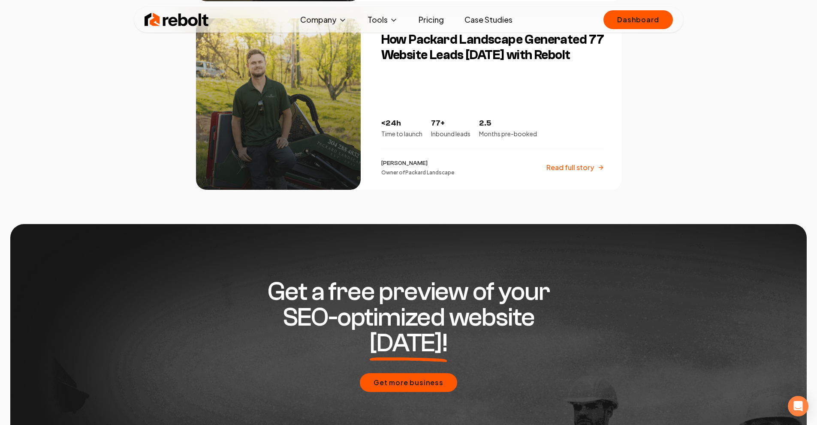
scroll to position [1431, 0]
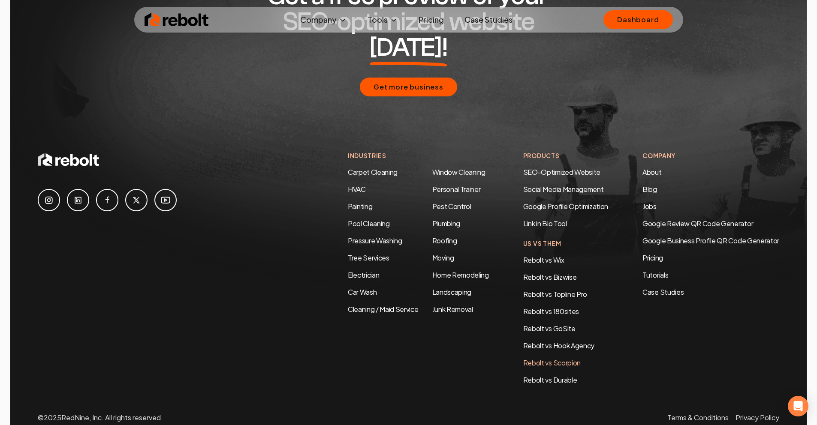
click at [557, 358] on link "Rebolt vs Scorpion" at bounding box center [551, 362] width 57 height 9
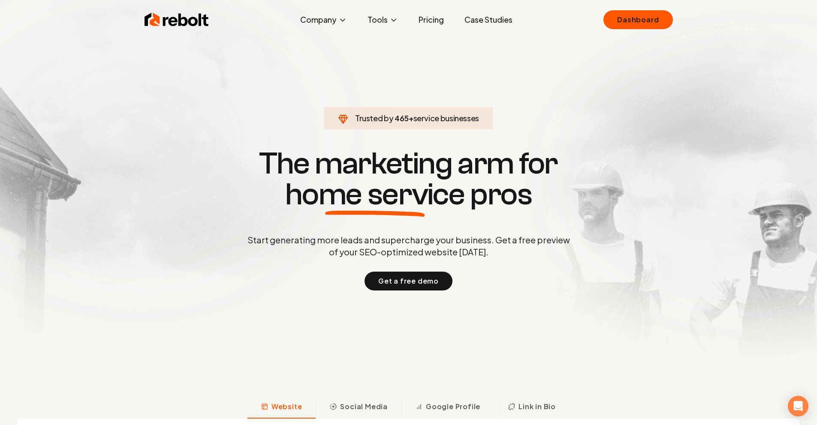
click at [439, 20] on link "Pricing" at bounding box center [431, 19] width 39 height 17
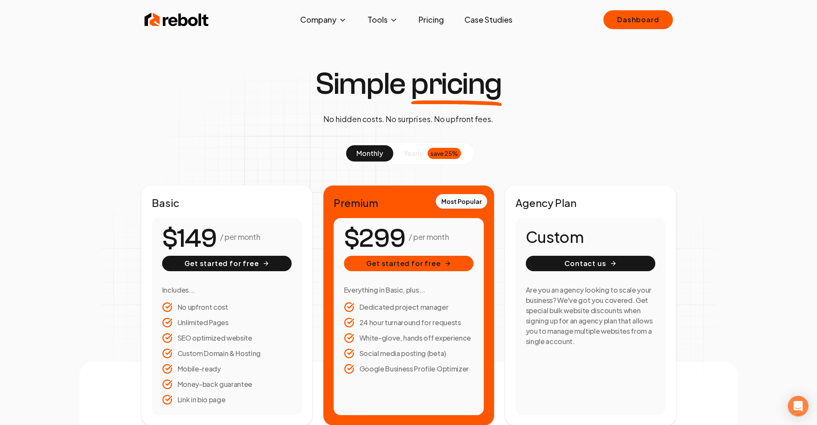
click at [492, 21] on link "Case Studies" at bounding box center [488, 19] width 62 height 17
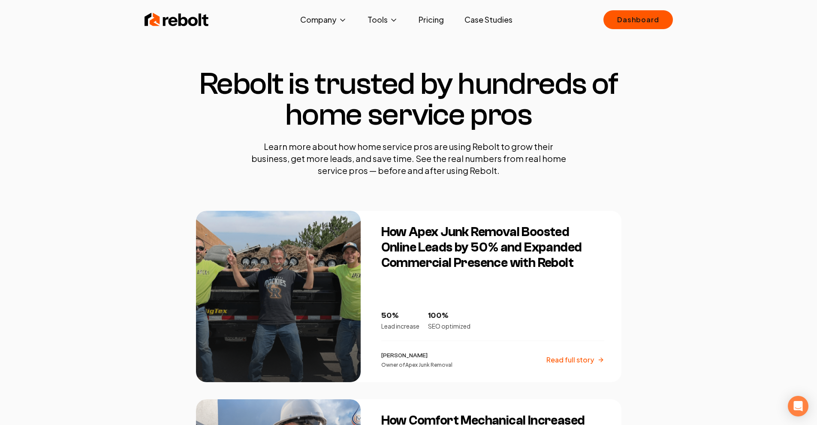
click at [223, 23] on div "Rebolt Company About Blog Jobs Tools Google Review QR Code Generator Google Bus…" at bounding box center [408, 20] width 549 height 26
click at [201, 27] on img at bounding box center [176, 19] width 64 height 17
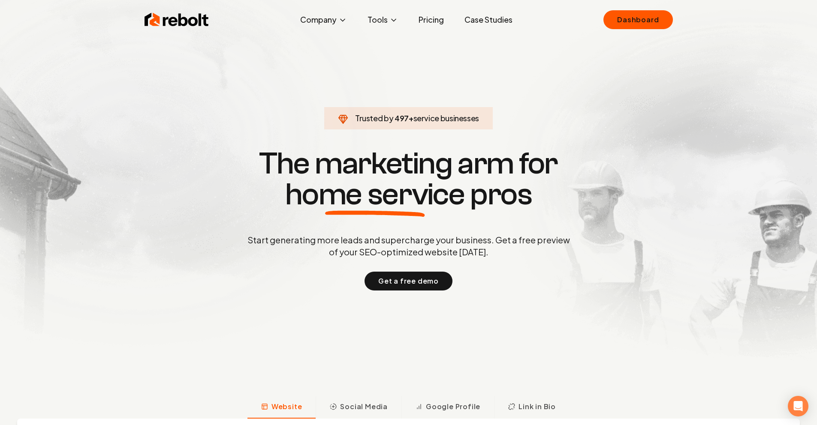
click at [475, 18] on link "Case Studies" at bounding box center [488, 19] width 62 height 17
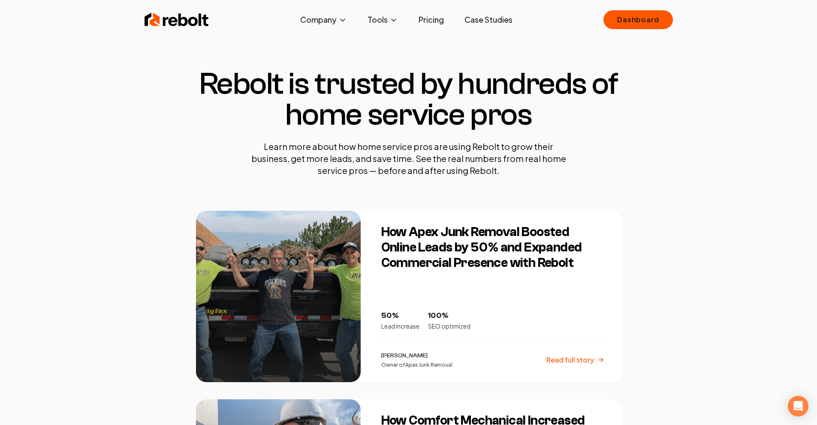
scroll to position [178, 0]
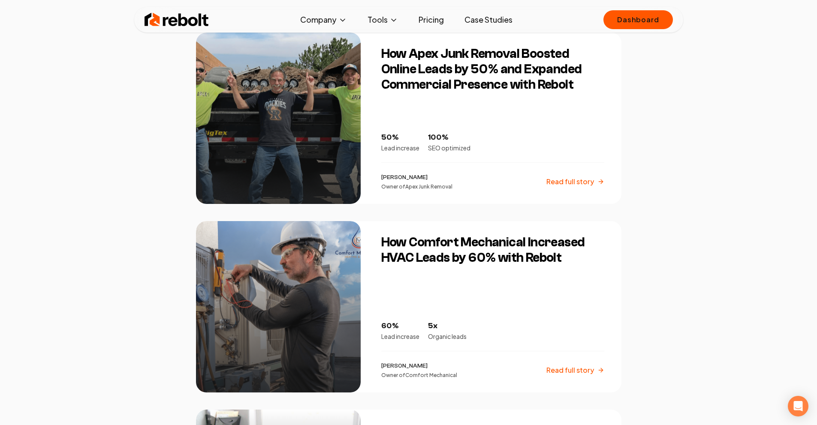
click at [192, 23] on img at bounding box center [176, 19] width 64 height 17
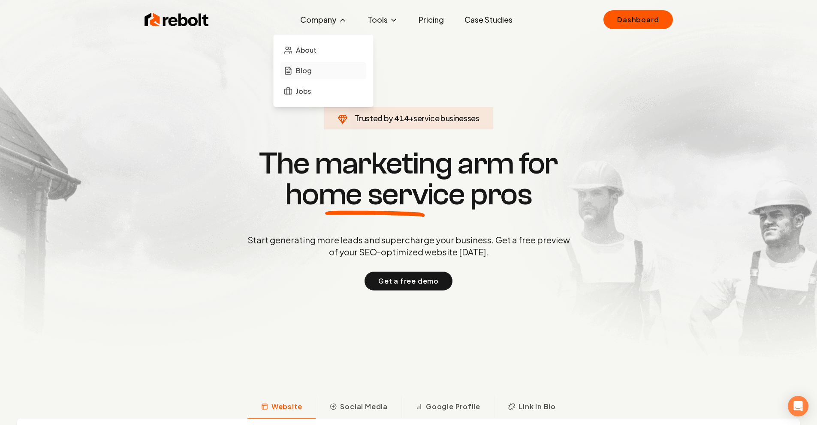
click at [304, 65] on link "Blog" at bounding box center [323, 70] width 86 height 17
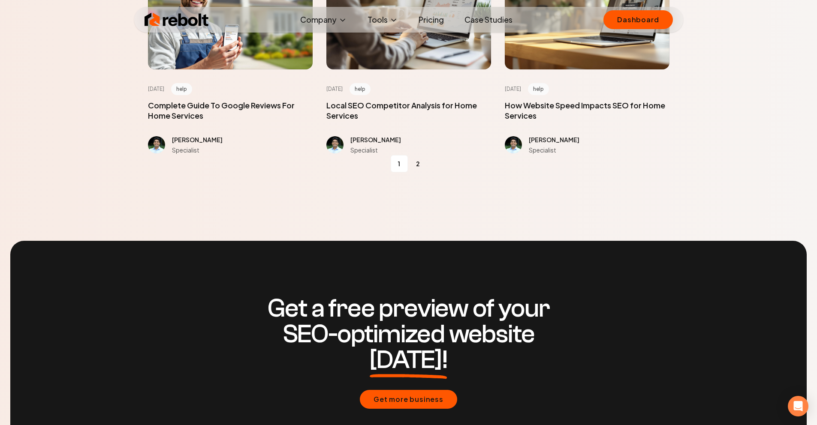
scroll to position [1489, 0]
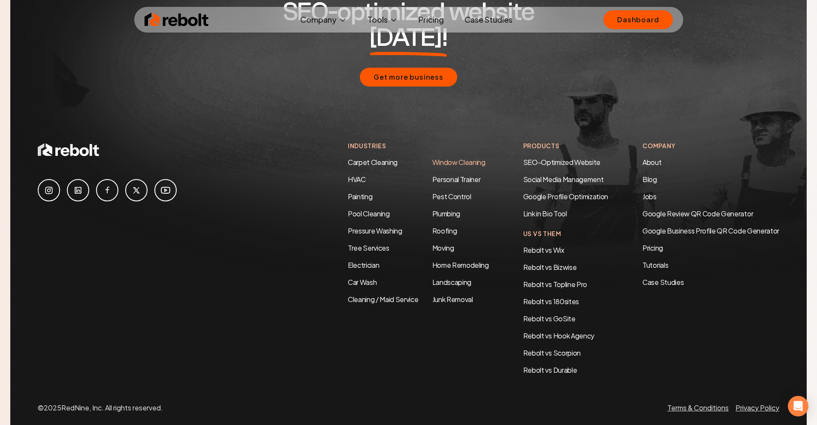
click at [463, 158] on link "Window Cleaning" at bounding box center [458, 162] width 53 height 9
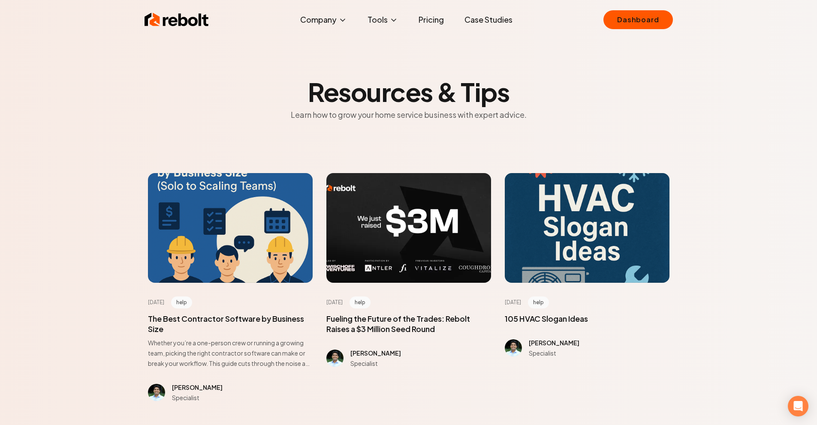
click at [216, 14] on div "Rebolt Company About Blog Jobs Tools Google Review QR Code Generator Google Bus…" at bounding box center [408, 20] width 549 height 26
click at [197, 20] on img at bounding box center [176, 19] width 64 height 17
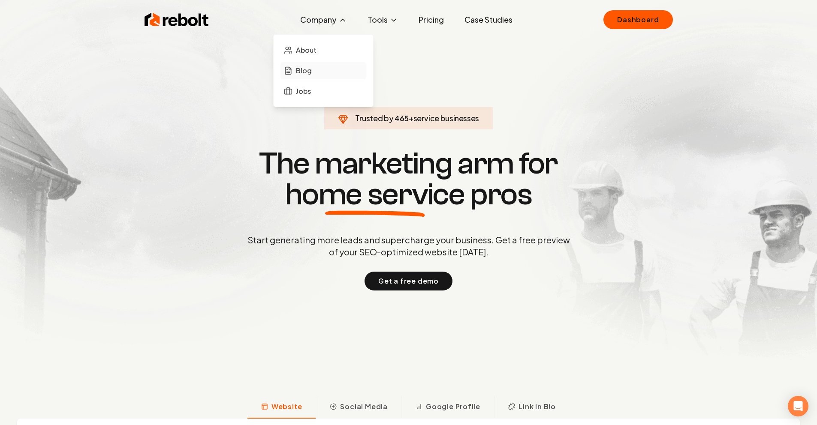
click at [311, 67] on span "Blog" at bounding box center [304, 71] width 16 height 10
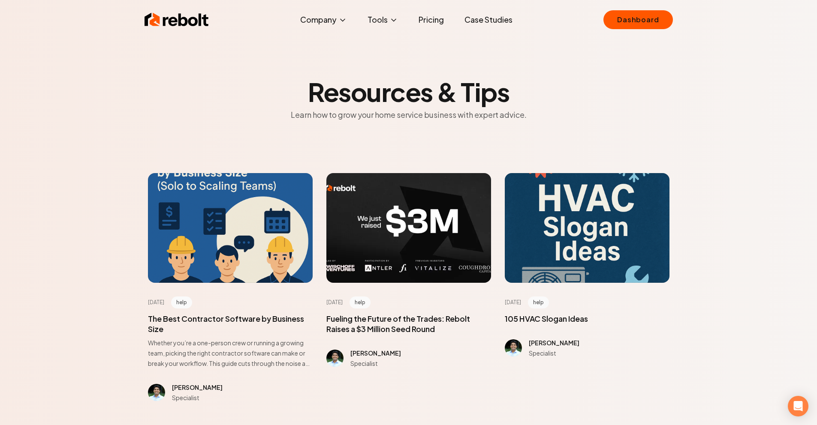
click at [422, 16] on link "Pricing" at bounding box center [431, 19] width 39 height 17
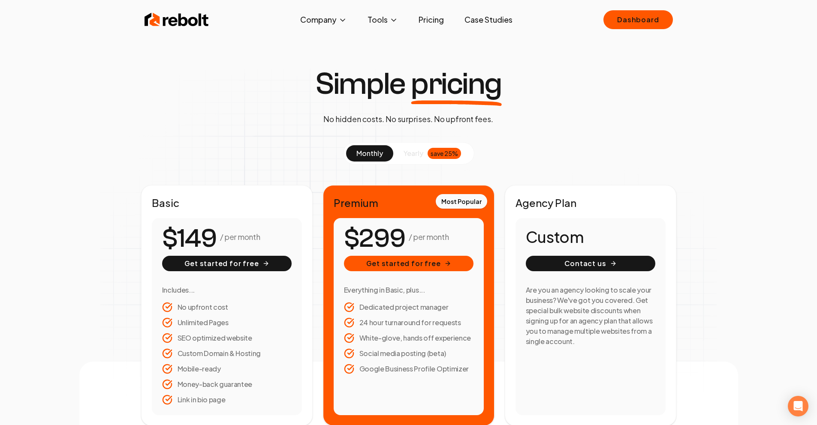
click at [427, 143] on div "monthly yearly save 25%" at bounding box center [408, 153] width 131 height 22
click at [419, 147] on button "yearly save 25%" at bounding box center [432, 153] width 78 height 16
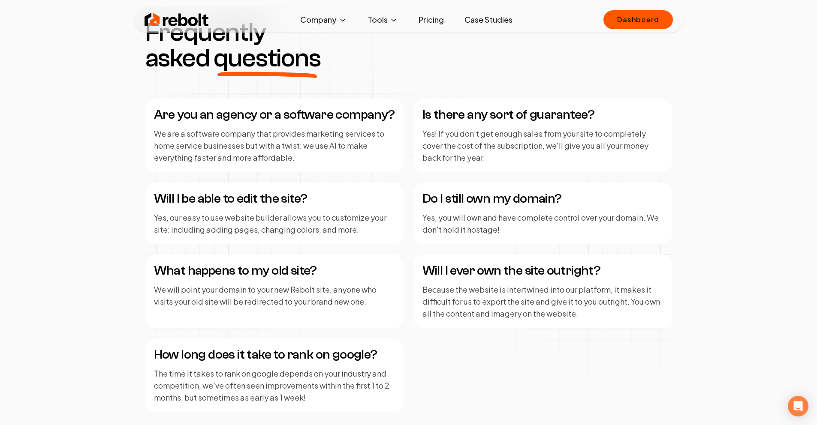
scroll to position [1109, 0]
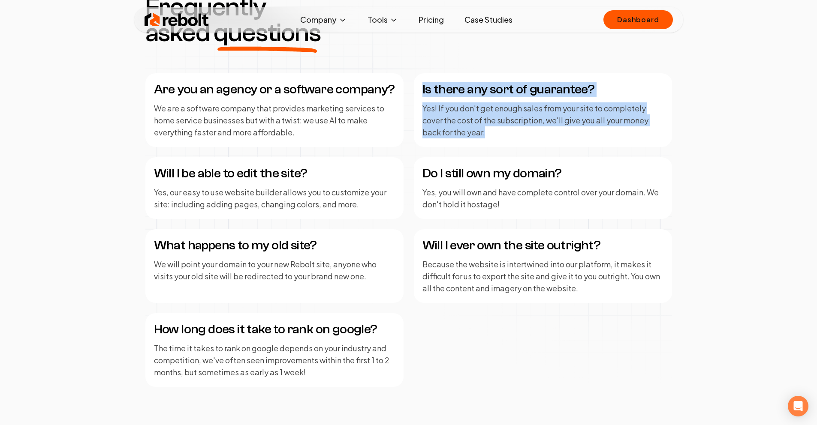
drag, startPoint x: 412, startPoint y: 87, endPoint x: 529, endPoint y: 136, distance: 126.2
click at [529, 136] on div "Are you an agency or a software company? We are a software company that provide…" at bounding box center [408, 230] width 526 height 314
click at [527, 123] on p "Yes! If you don't get enough sales from your site to completely cover the cost …" at bounding box center [542, 120] width 241 height 36
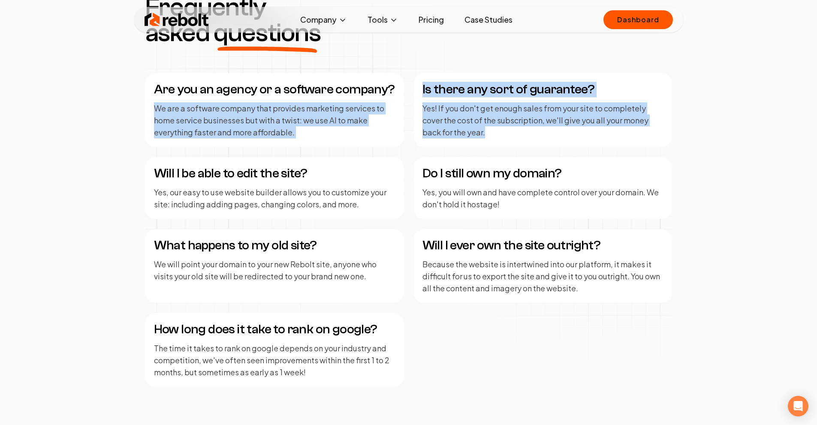
drag, startPoint x: 516, startPoint y: 128, endPoint x: 407, endPoint y: 82, distance: 118.1
click at [407, 82] on div "Are you an agency or a software company? We are a software company that provide…" at bounding box center [408, 230] width 526 height 314
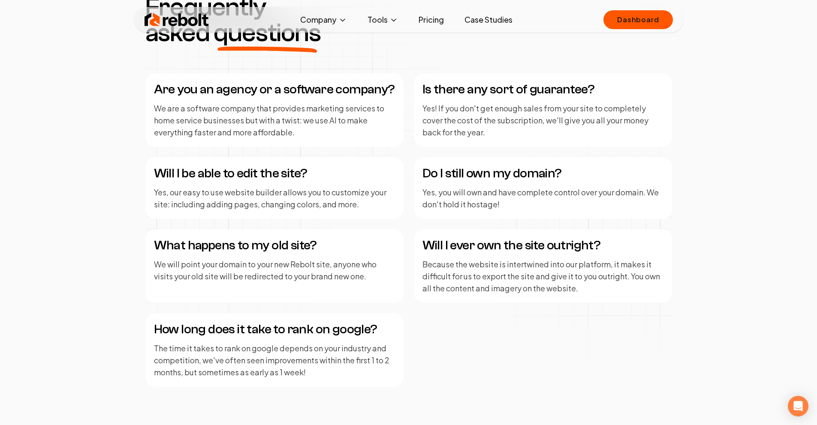
click at [432, 79] on div "Is there any sort of guarantee? Yes! If you don't get enough sales from your si…" at bounding box center [543, 110] width 258 height 74
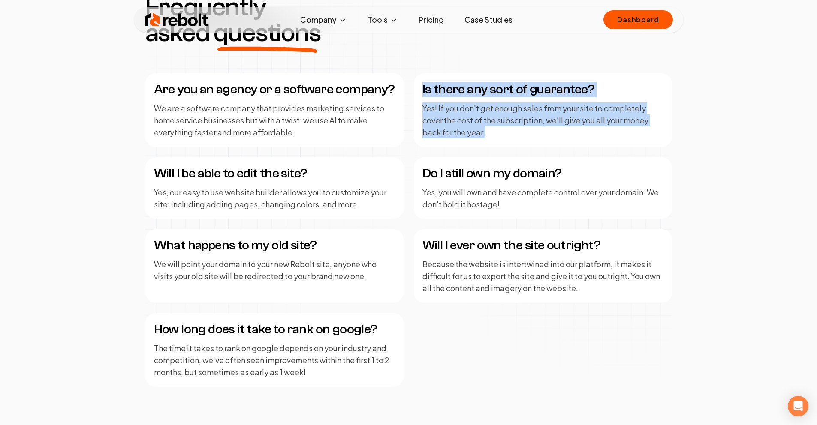
drag, startPoint x: 414, startPoint y: 89, endPoint x: 502, endPoint y: 131, distance: 97.0
click at [502, 131] on div "Is there any sort of guarantee? Yes! If you don't get enough sales from your si…" at bounding box center [543, 110] width 258 height 74
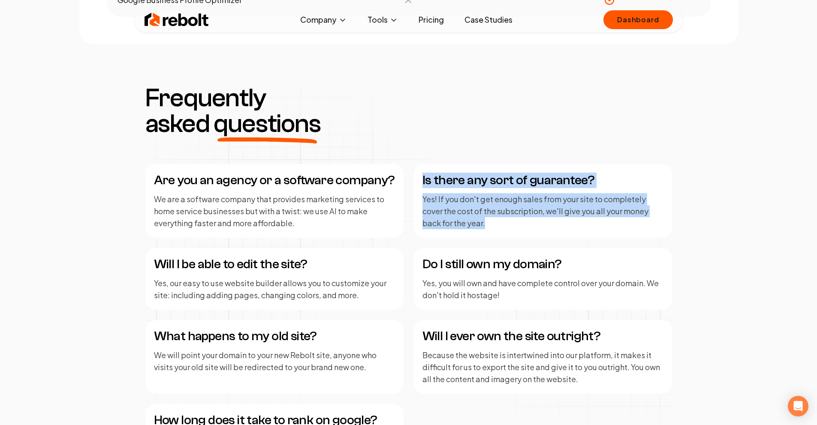
scroll to position [1017, 0]
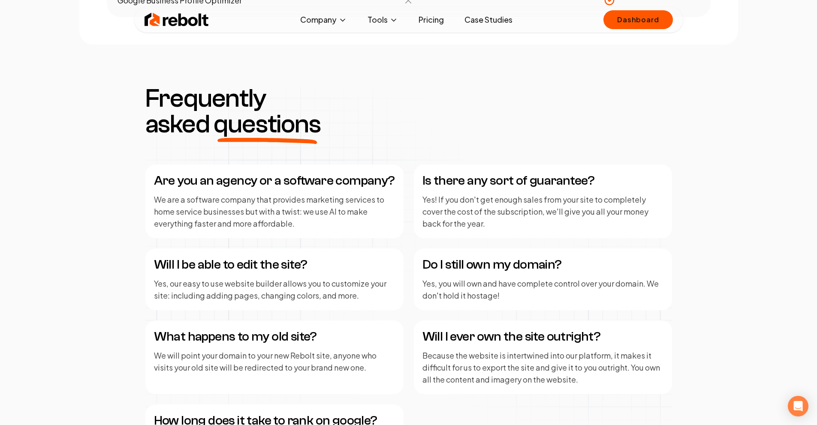
click at [436, 108] on div "Frequently asked questions" at bounding box center [408, 111] width 526 height 51
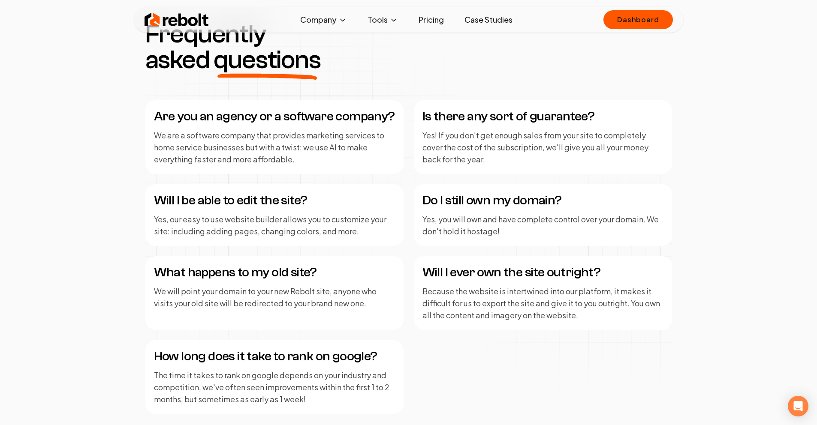
scroll to position [1089, 0]
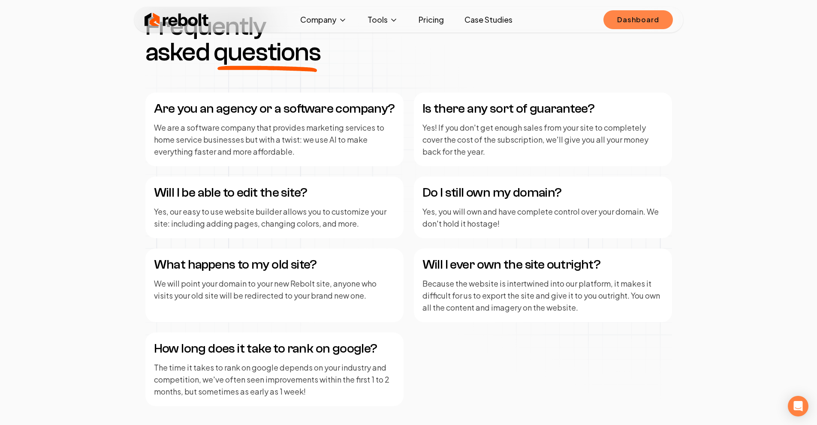
click at [621, 19] on link "Dashboard" at bounding box center [637, 19] width 69 height 19
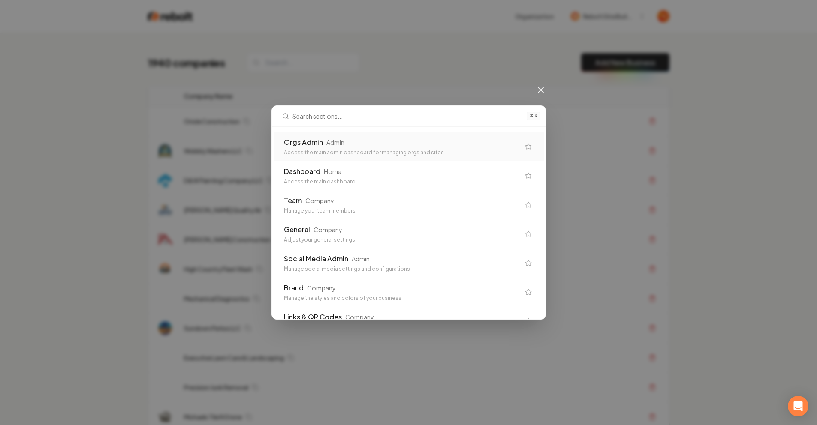
click at [341, 144] on div "Admin" at bounding box center [335, 142] width 18 height 9
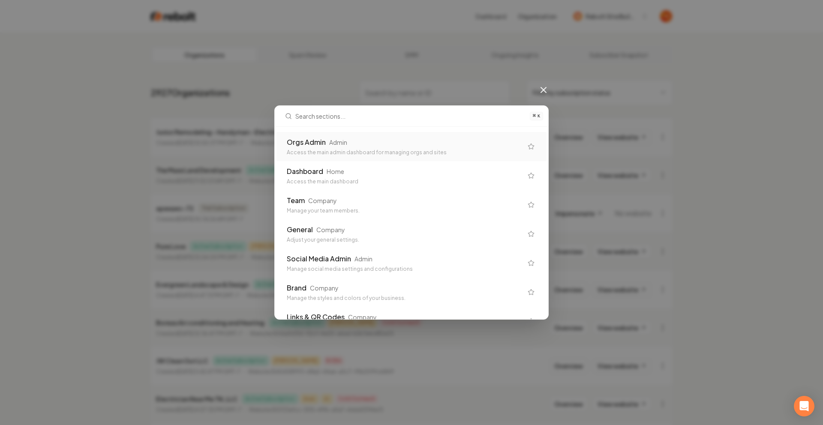
click at [602, 41] on div "⌘ K Orgs Admin Admin Access the main admin dashboard for managing orgs and site…" at bounding box center [411, 212] width 823 height 425
click at [532, 91] on div "⌘ K Orgs Admin Admin Access the main admin dashboard for managing orgs and site…" at bounding box center [411, 212] width 823 height 425
click at [538, 89] on icon at bounding box center [543, 90] width 10 height 10
click at [330, 242] on div "Adjust your general settings." at bounding box center [405, 240] width 236 height 7
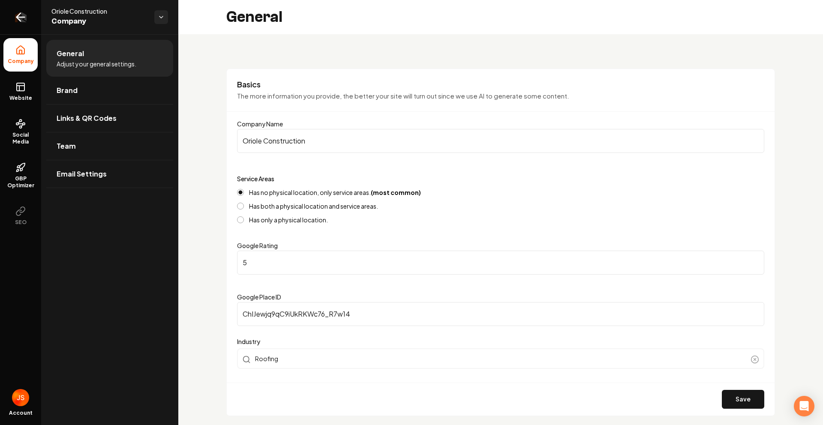
click at [2, 16] on link "Return to dashboard" at bounding box center [20, 17] width 41 height 34
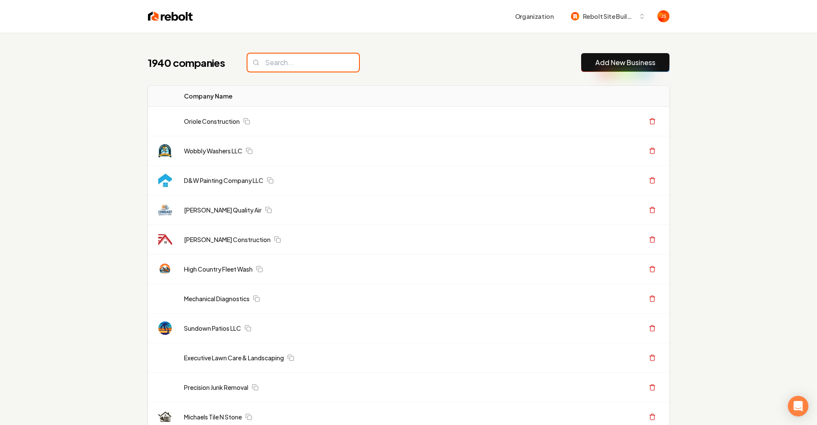
click at [301, 66] on input "search" at bounding box center [302, 63] width 111 height 18
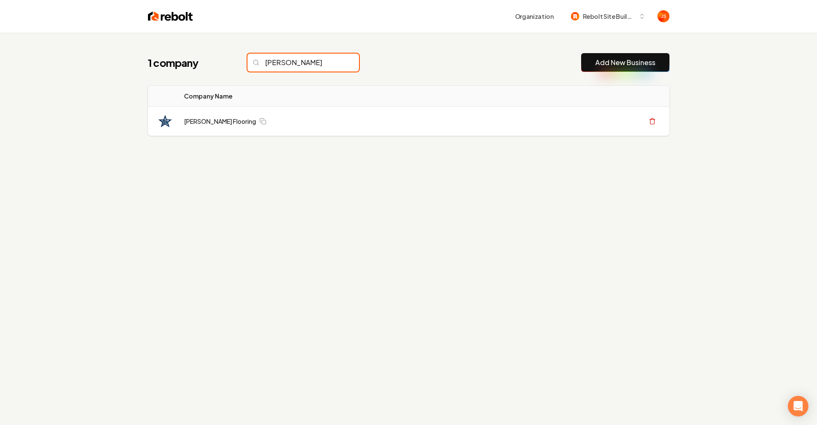
type input "Lones"
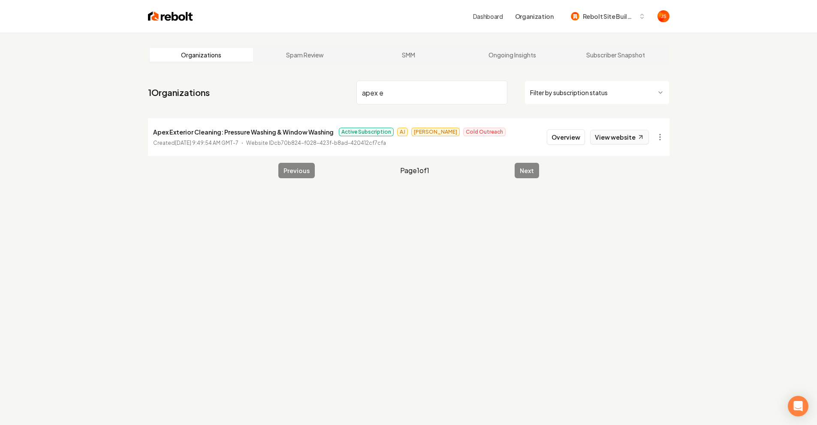
type input "apex e"
click at [591, 135] on link "View website" at bounding box center [619, 137] width 59 height 15
click at [571, 138] on button "Overview" at bounding box center [566, 136] width 38 height 15
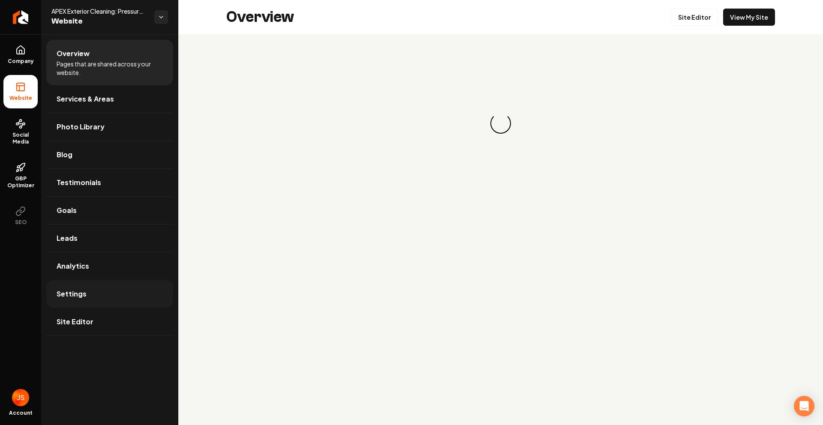
click at [139, 293] on link "Settings" at bounding box center [109, 293] width 127 height 27
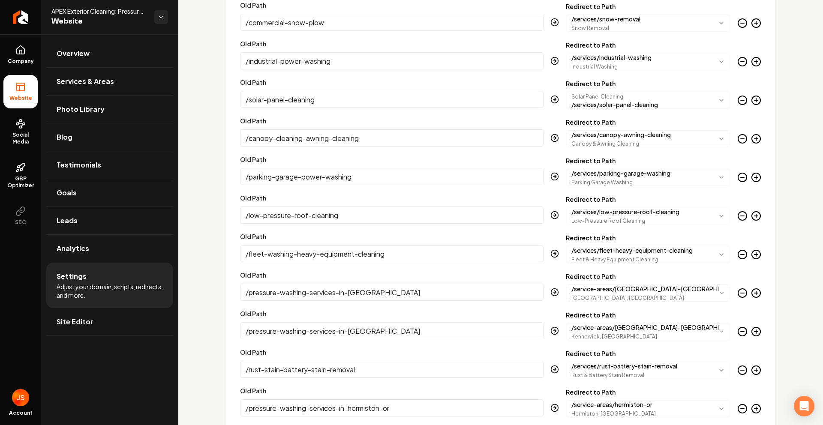
scroll to position [1831, 0]
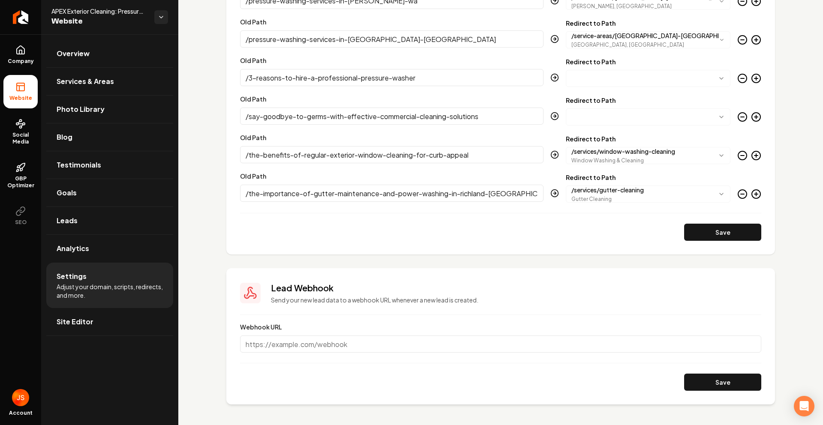
click at [754, 194] on icon "Main content area" at bounding box center [755, 194] width 3 height 0
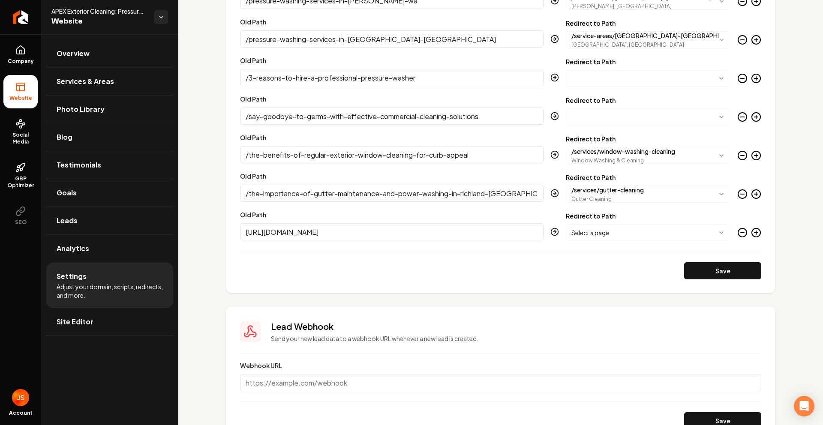
type input "https://imperialpw.com/sms-policy"
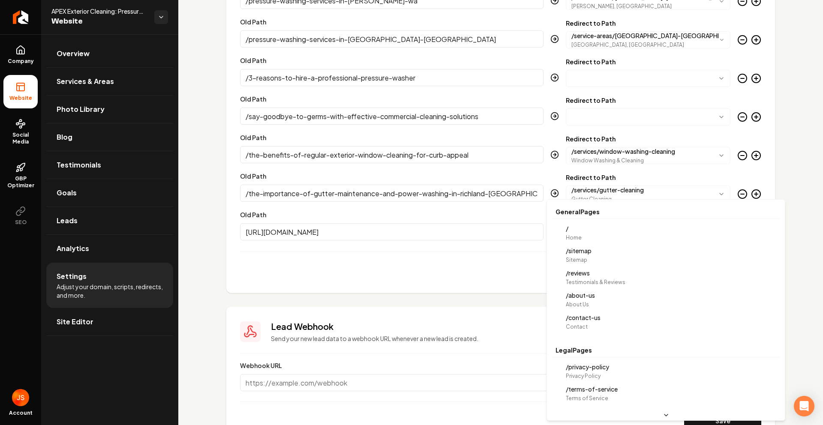
click at [613, 228] on body "Company Website Social Media GBP Optimizer SEO Account APEX Exterior Cleaning: …" at bounding box center [411, 212] width 823 height 425
select select "**********"
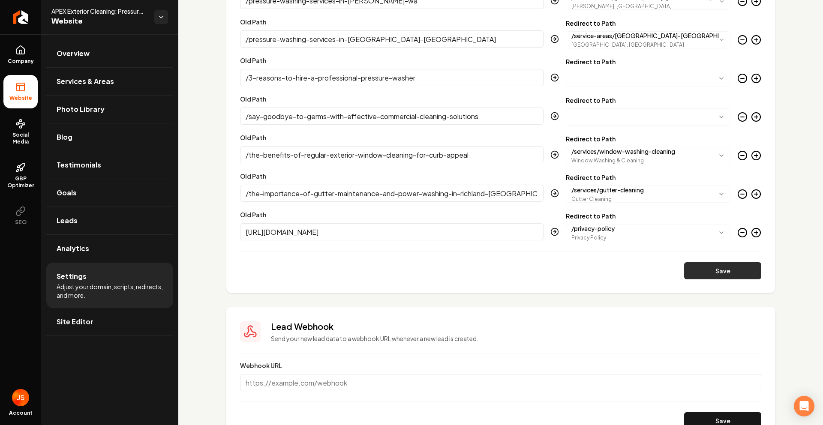
click at [699, 271] on button "Save" at bounding box center [722, 270] width 77 height 17
click at [710, 267] on button "Save" at bounding box center [722, 270] width 77 height 17
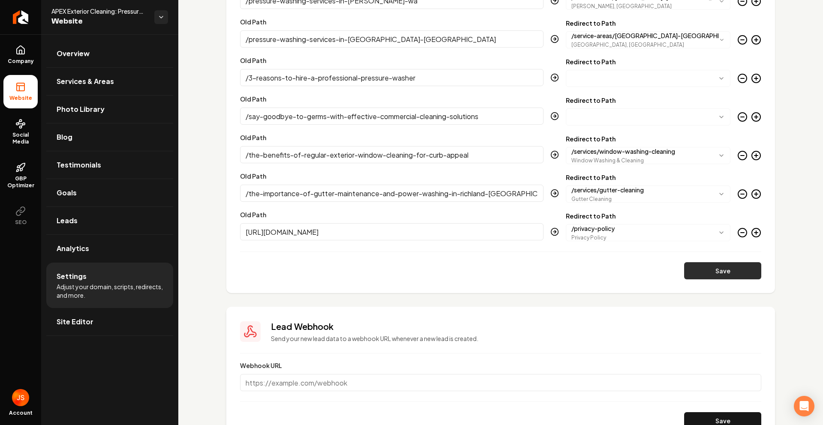
click at [710, 267] on button "Save" at bounding box center [722, 270] width 77 height 17
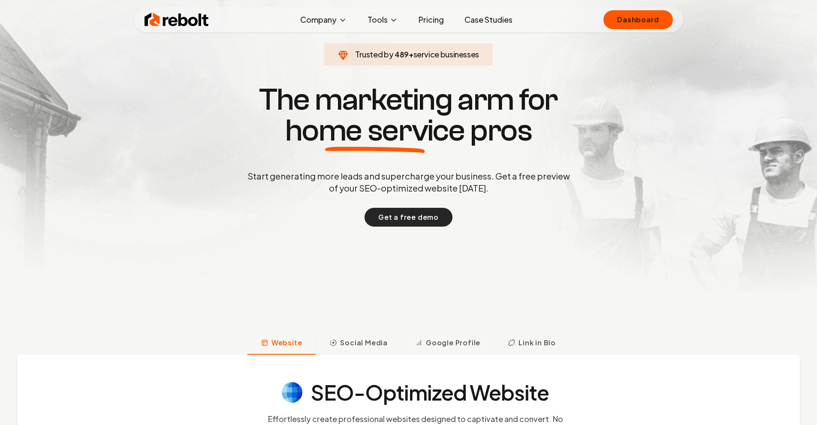
scroll to position [76, 0]
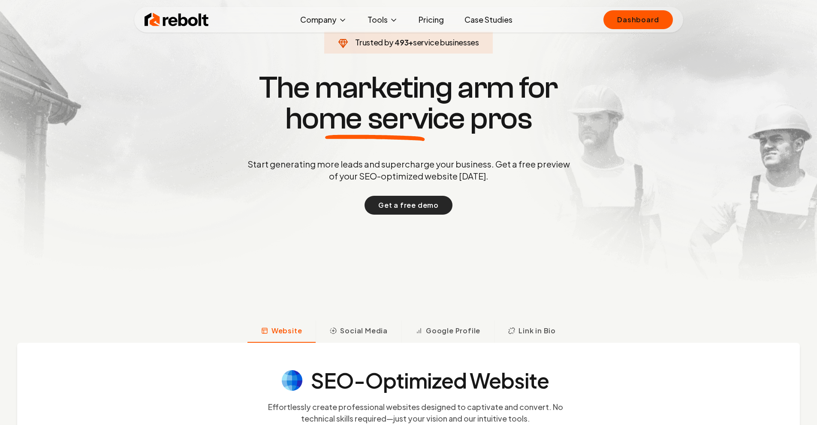
click at [424, 196] on button "Get a free demo" at bounding box center [408, 205] width 88 height 19
click at [422, 202] on button "Get a free demo" at bounding box center [408, 205] width 88 height 19
click at [410, 206] on button "Get a free demo" at bounding box center [408, 205] width 88 height 19
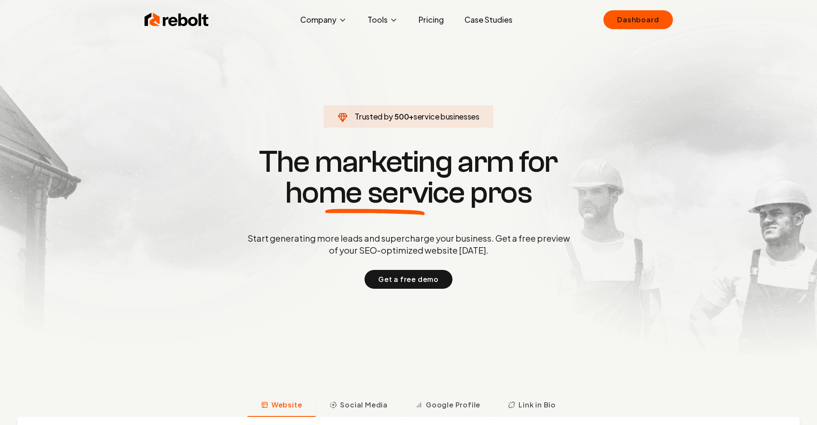
scroll to position [0, 0]
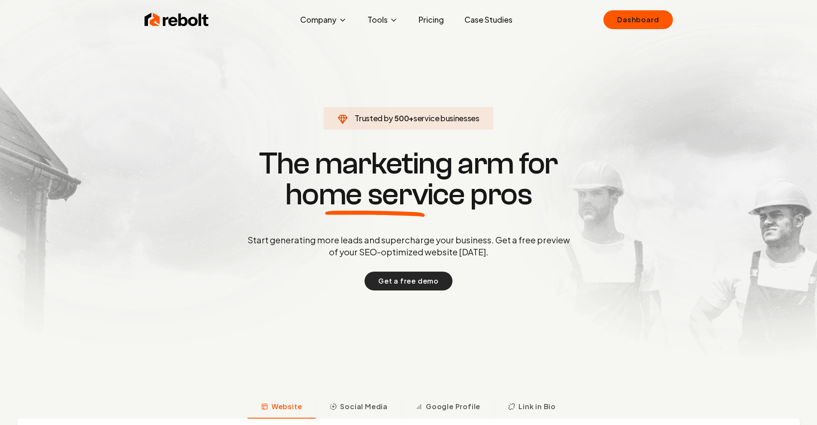
click at [425, 285] on button "Get a free demo" at bounding box center [408, 281] width 88 height 19
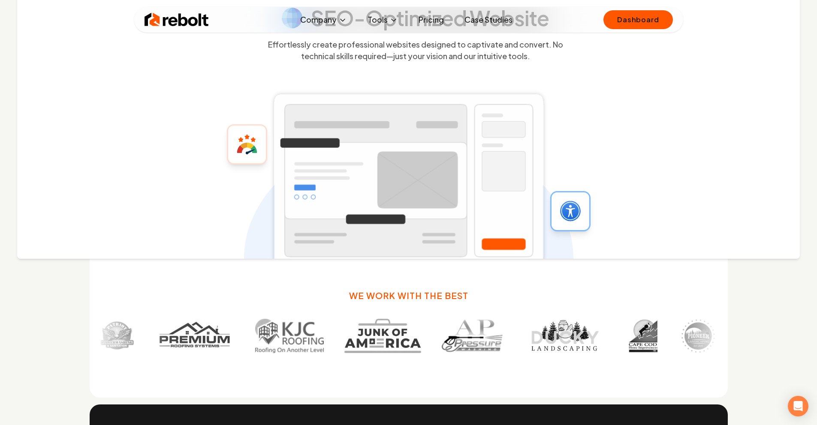
scroll to position [49, 0]
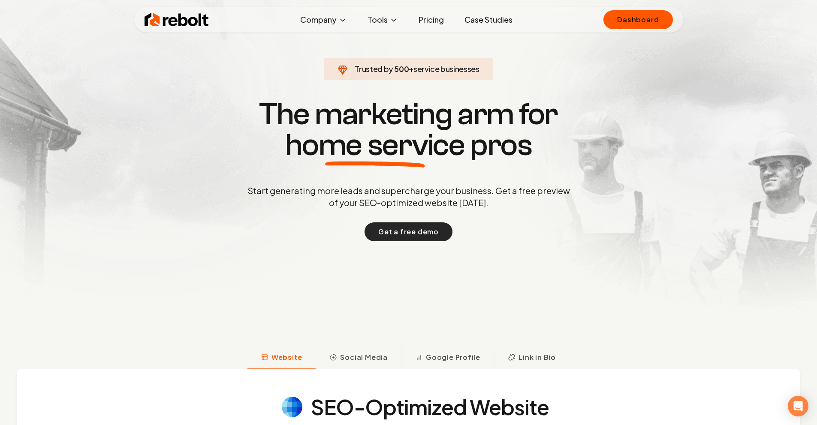
click at [404, 240] on button "Get a free demo" at bounding box center [408, 231] width 88 height 19
click at [405, 235] on button "Get a free demo" at bounding box center [408, 231] width 88 height 19
click at [414, 231] on button "Get a free demo" at bounding box center [408, 231] width 88 height 19
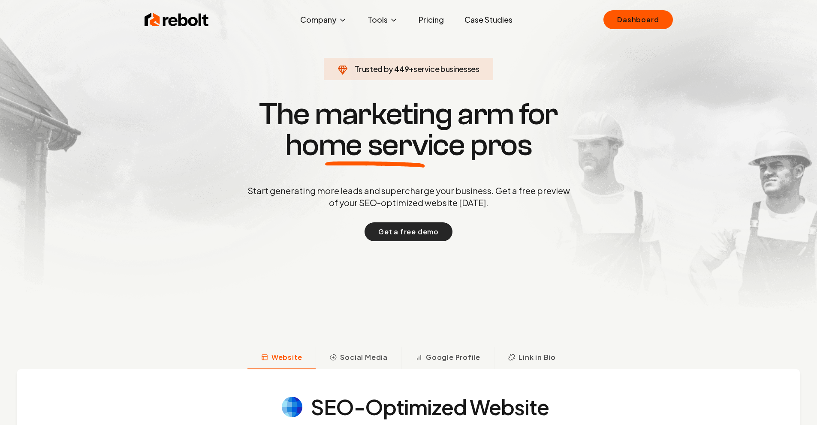
click at [414, 231] on button "Get a free demo" at bounding box center [408, 231] width 88 height 19
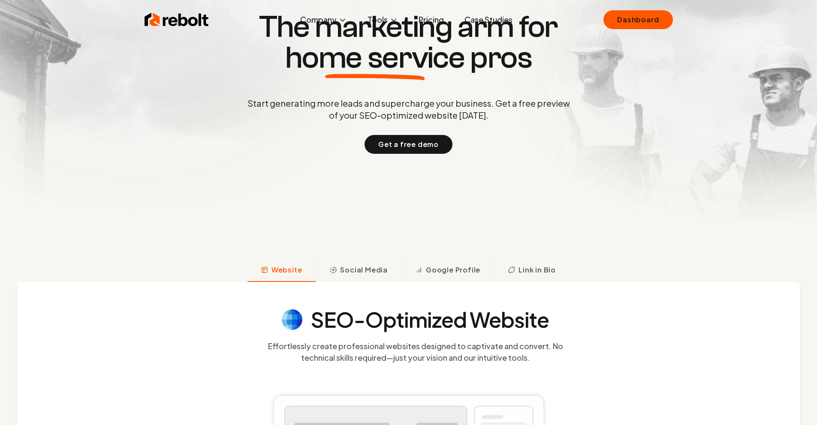
scroll to position [135, 0]
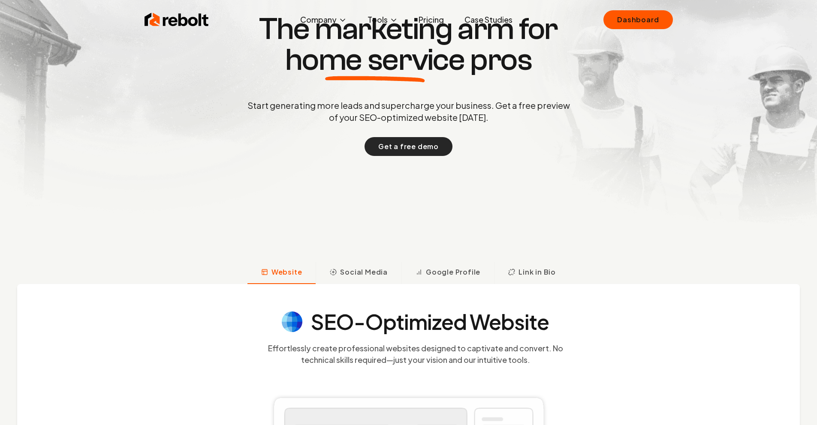
click at [409, 137] on button "Get a free demo" at bounding box center [408, 146] width 88 height 19
click at [400, 150] on button "Get a free demo" at bounding box center [408, 146] width 88 height 19
click at [355, 270] on span "Social Media" at bounding box center [364, 272] width 48 height 10
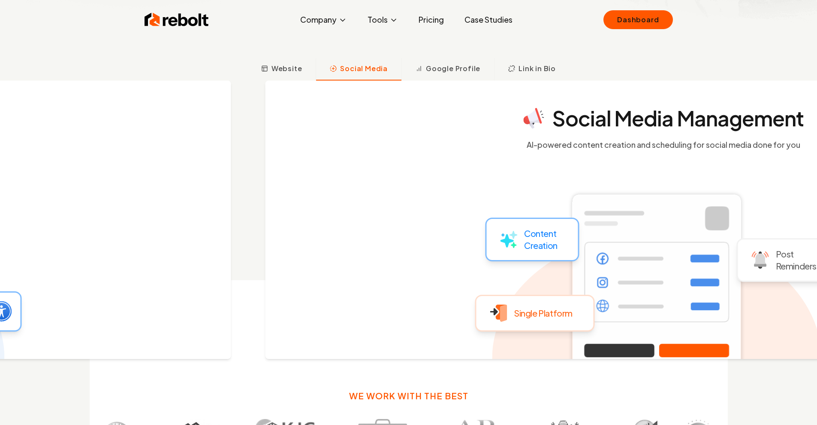
scroll to position [355, 0]
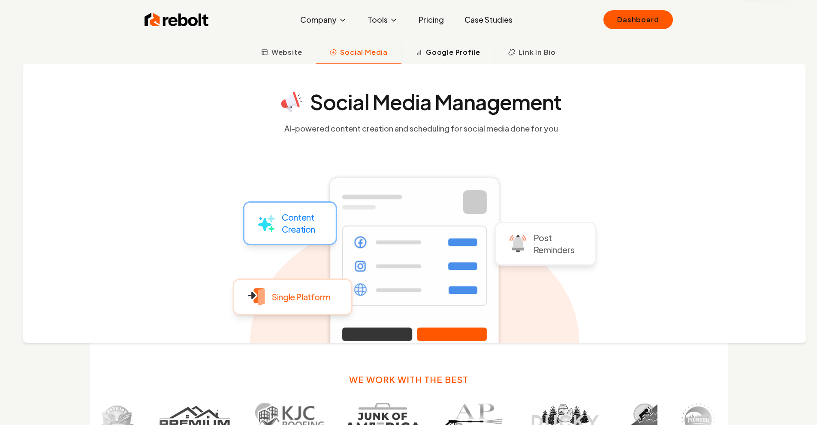
click at [433, 47] on span "Google Profile" at bounding box center [453, 52] width 54 height 10
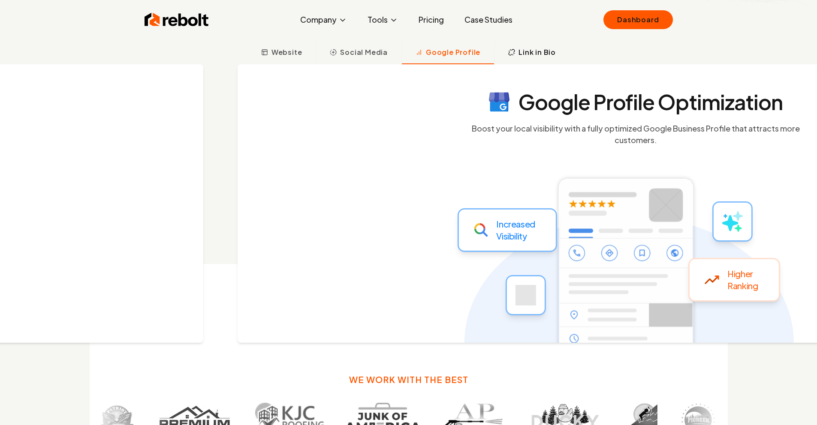
click at [502, 50] on button "Link in Bio" at bounding box center [531, 53] width 75 height 22
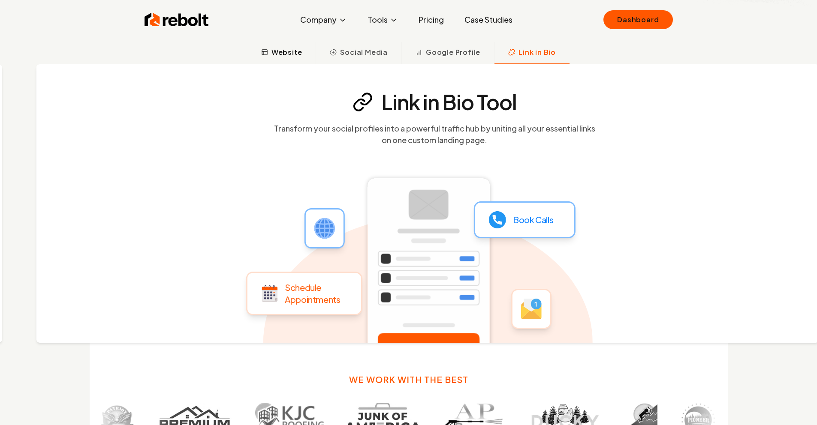
click at [292, 53] on span "Website" at bounding box center [286, 52] width 31 height 10
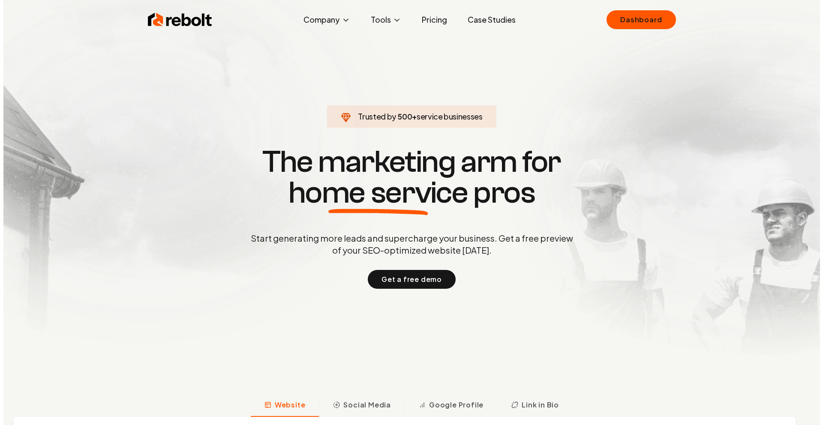
scroll to position [0, 0]
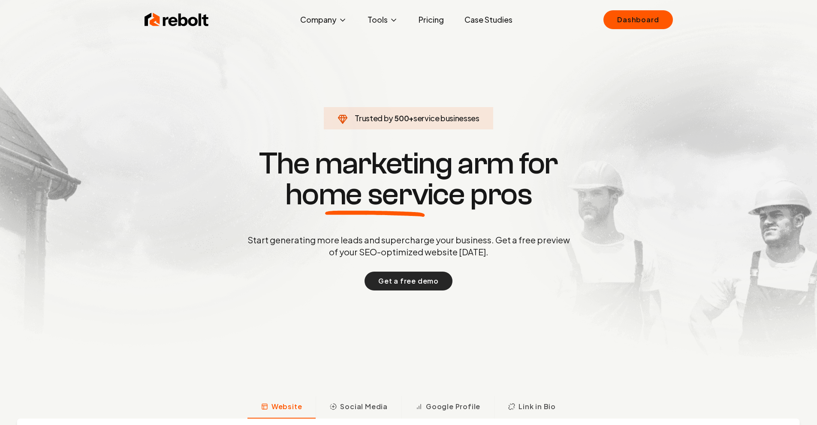
click at [395, 286] on button "Get a free demo" at bounding box center [408, 281] width 88 height 19
click at [621, 28] on link "Dashboard" at bounding box center [637, 19] width 69 height 19
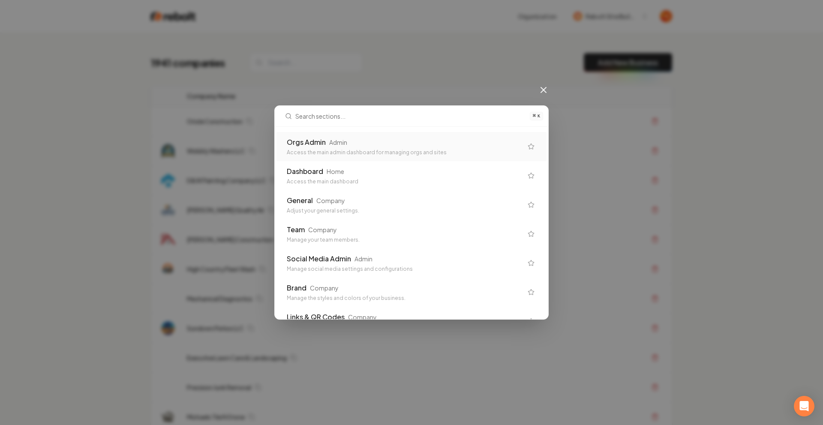
click at [391, 147] on div "Orgs Admin Admin Access the main admin dashboard for managing orgs and sites" at bounding box center [405, 146] width 236 height 19
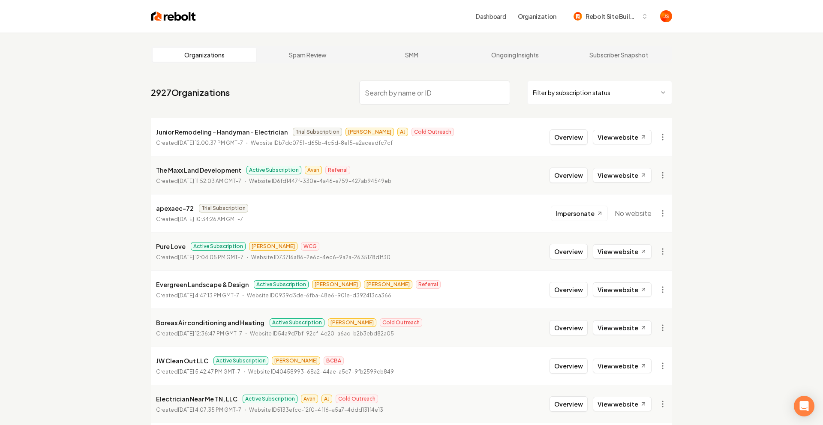
click at [586, 96] on html "Dashboard Organization Rebolt Site Builder Organizations Spam Review SMM Ongoin…" at bounding box center [411, 212] width 823 height 425
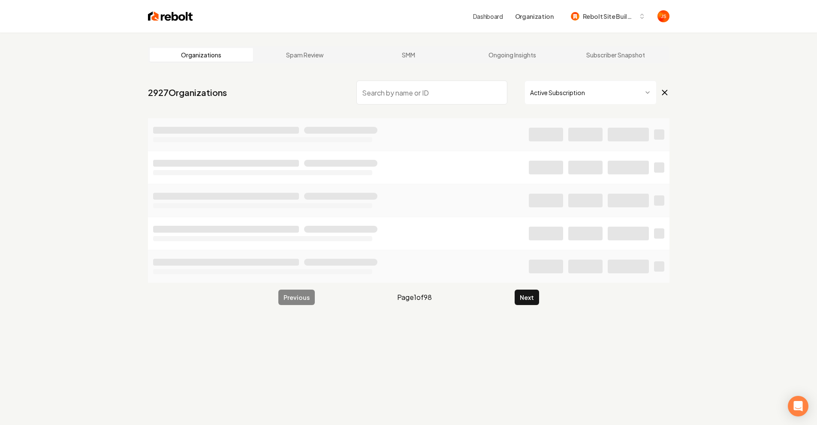
click at [452, 96] on input "search" at bounding box center [431, 93] width 151 height 24
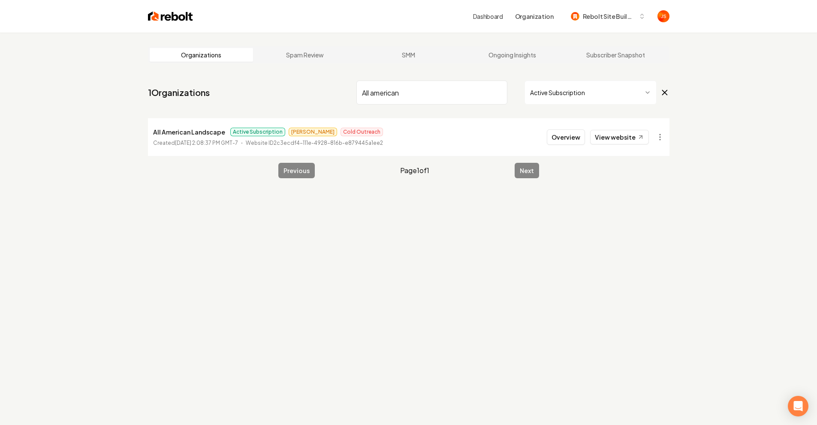
type input "All american"
click at [558, 149] on li "All American Landscape Active Subscription [PERSON_NAME] Outreach Created [DATE…" at bounding box center [408, 137] width 521 height 38
click at [560, 142] on button "Overview" at bounding box center [566, 136] width 38 height 15
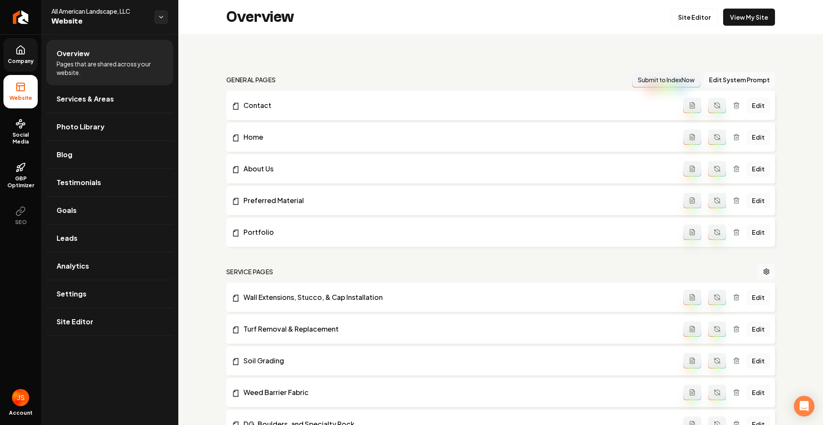
click at [32, 61] on span "Company" at bounding box center [20, 61] width 33 height 7
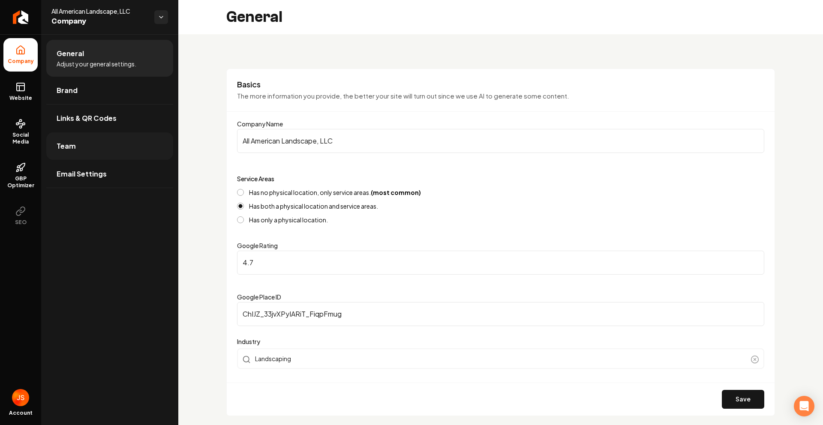
click at [87, 158] on link "Team" at bounding box center [109, 145] width 127 height 27
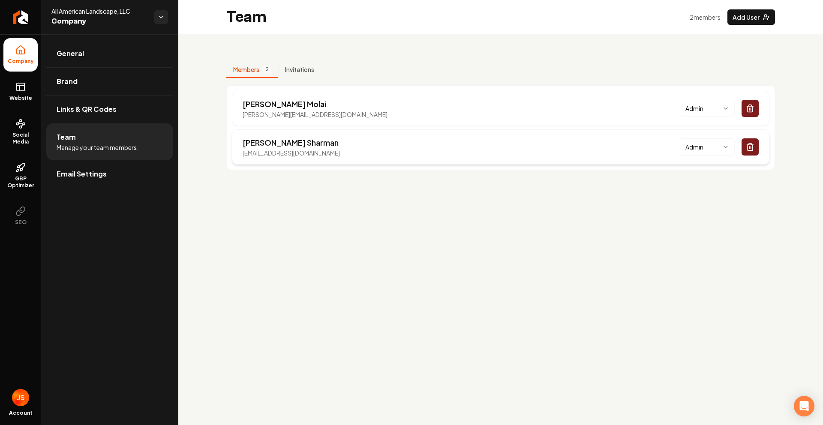
drag, startPoint x: 380, startPoint y: 162, endPoint x: 235, endPoint y: 150, distance: 145.3
click at [235, 150] on div "[PERSON_NAME] [EMAIL_ADDRESS][DOMAIN_NAME] Admin" at bounding box center [501, 146] width 538 height 35
copy p "[EMAIL_ADDRESS][DOMAIN_NAME]"
click at [13, 94] on link "Website" at bounding box center [20, 91] width 34 height 33
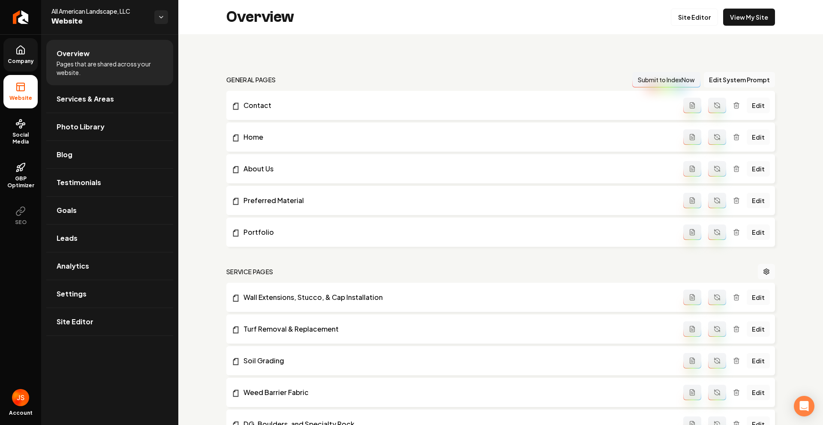
click at [22, 54] on icon at bounding box center [21, 50] width 8 height 8
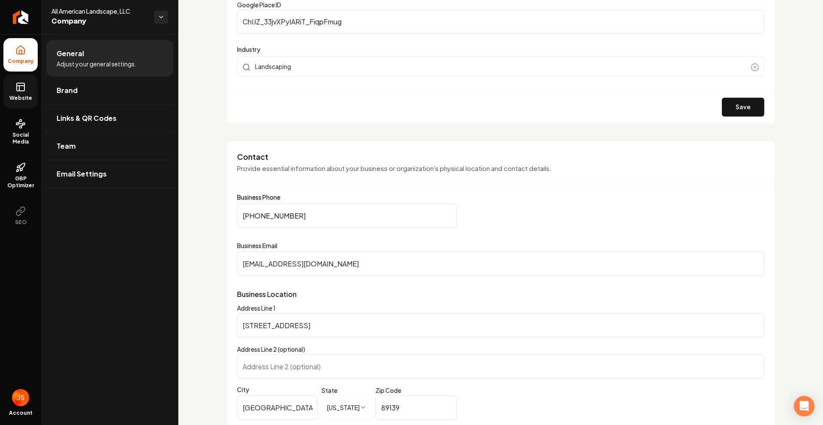
scroll to position [300, 0]
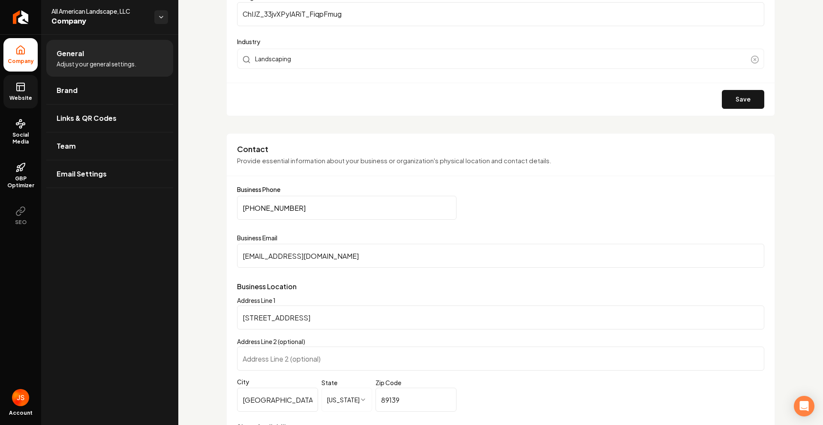
click at [323, 254] on input "[EMAIL_ADDRESS][DOMAIN_NAME]" at bounding box center [500, 256] width 527 height 24
paste input "[EMAIL_ADDRESS][DOMAIN_NAME]"
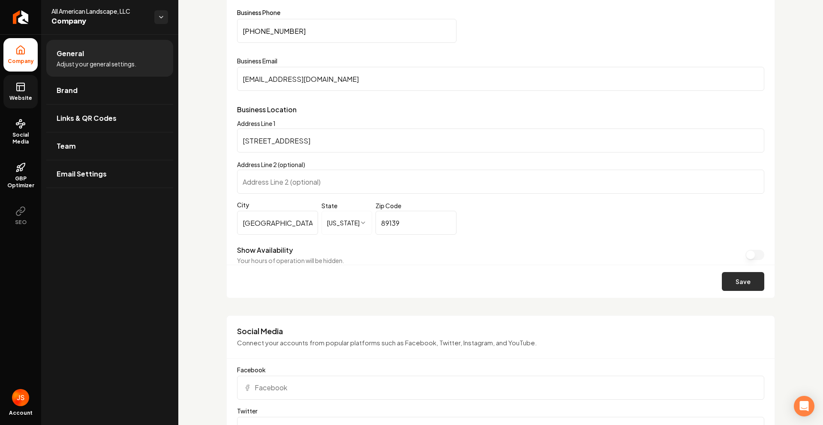
type input "[EMAIL_ADDRESS][DOMAIN_NAME]"
click at [724, 284] on button "Save" at bounding box center [743, 281] width 42 height 19
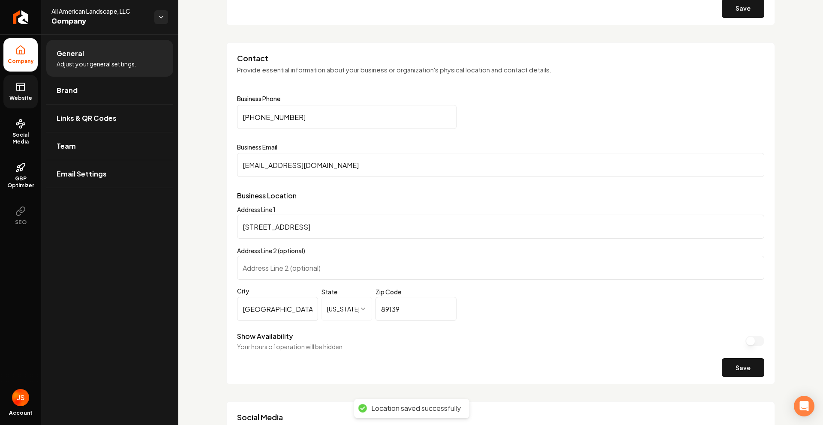
scroll to position [384, 0]
